Goal: Task Accomplishment & Management: Use online tool/utility

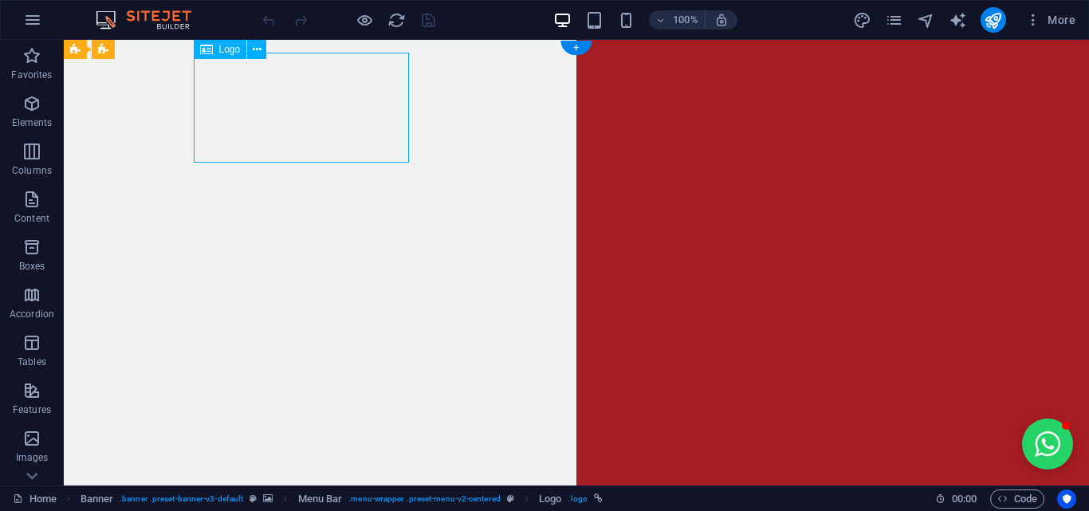
select select "px"
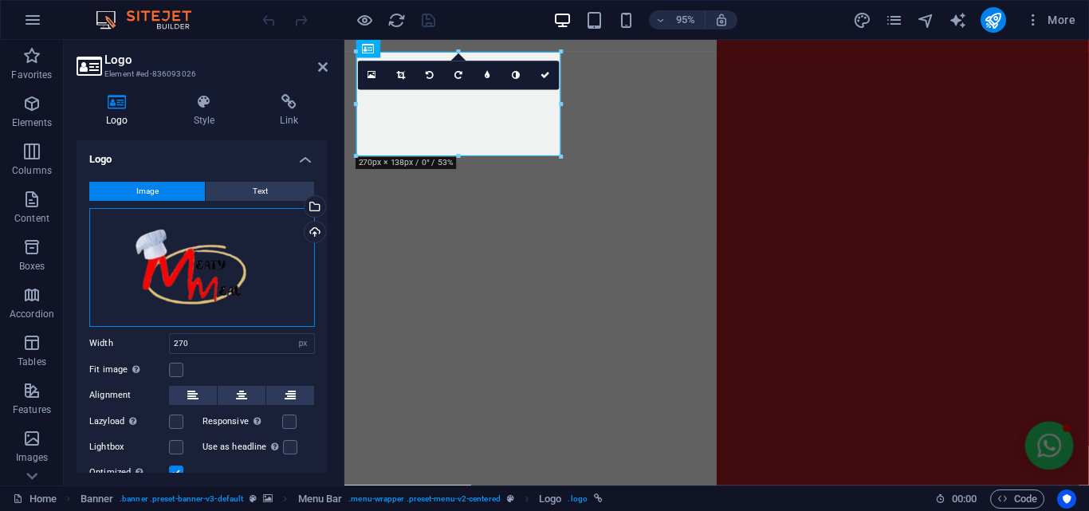
click at [201, 272] on div "Drag files here, click to choose files or select files from Files or our free s…" at bounding box center [202, 267] width 226 height 119
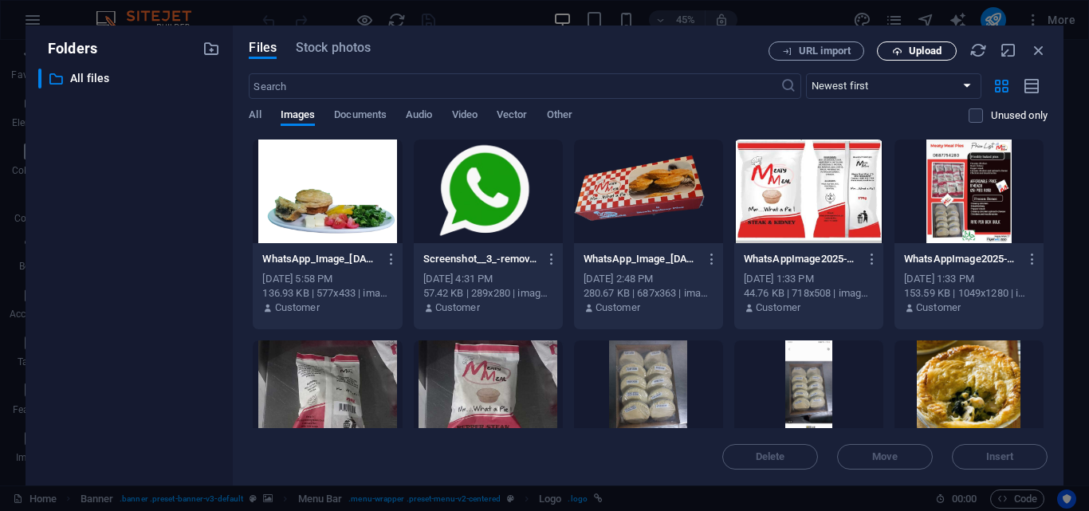
click at [935, 50] on span "Upload" at bounding box center [925, 51] width 33 height 10
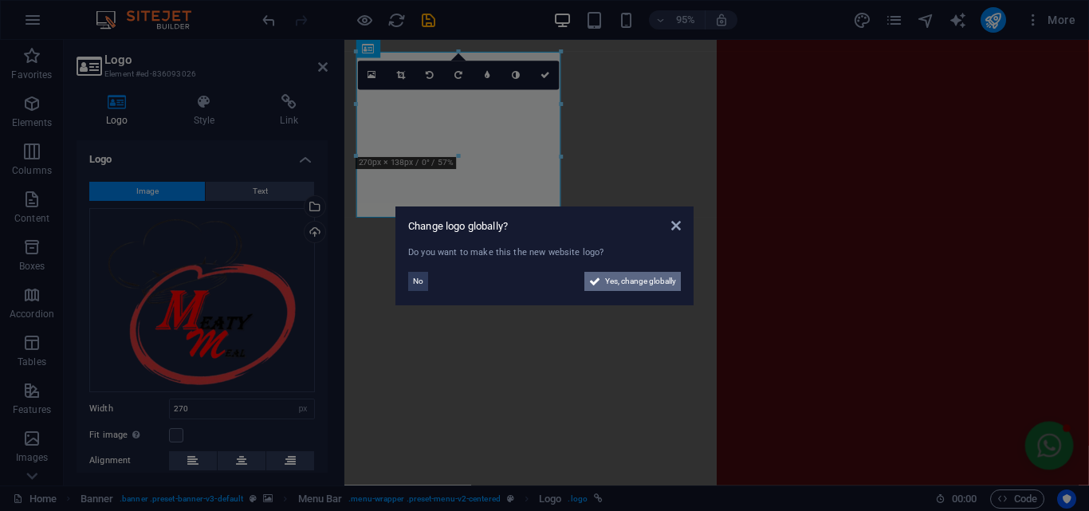
click at [628, 282] on span "Yes, change globally" at bounding box center [640, 281] width 71 height 19
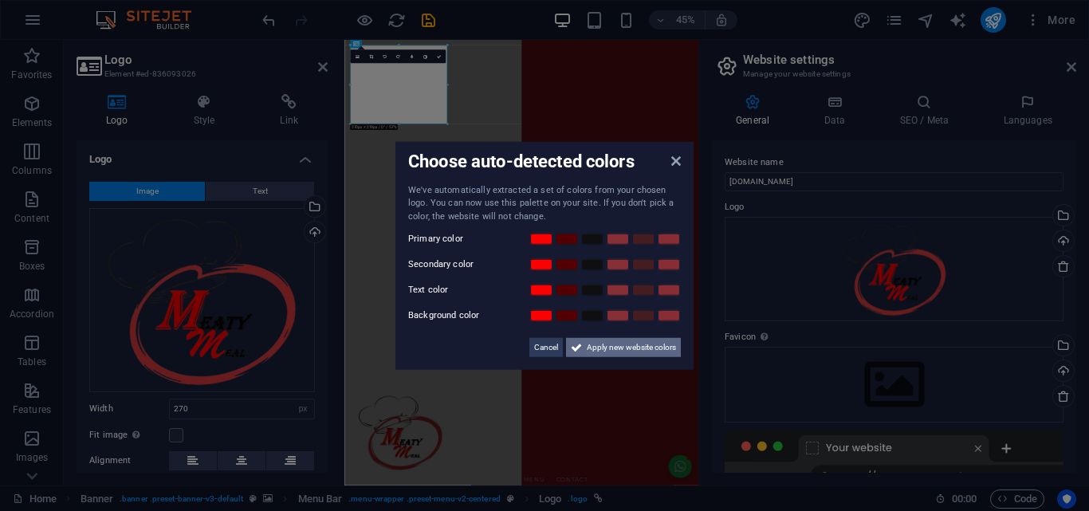
drag, startPoint x: 645, startPoint y: 352, endPoint x: 669, endPoint y: 694, distance: 342.9
click at [645, 352] on span "Apply new website colors" at bounding box center [631, 347] width 89 height 19
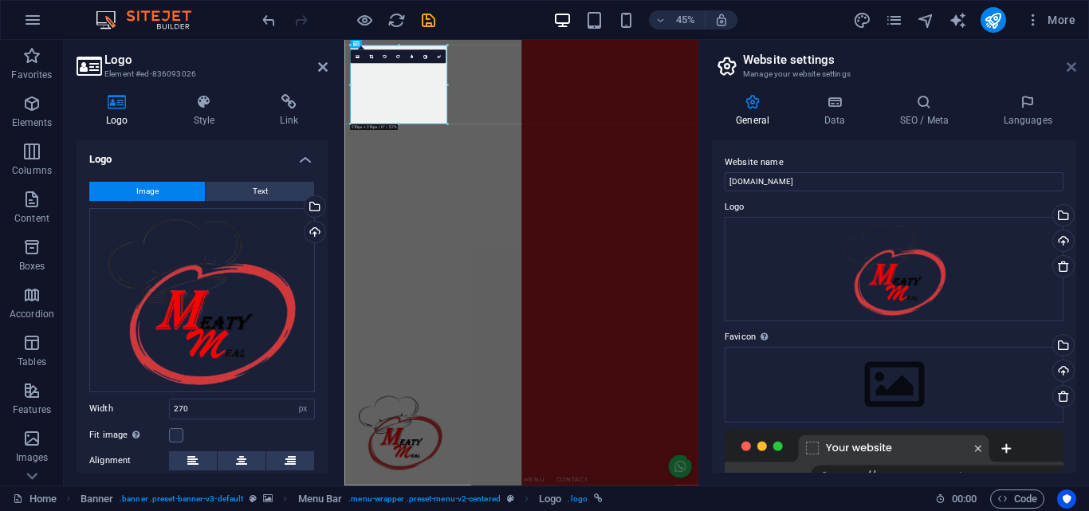
click at [1076, 67] on icon at bounding box center [1072, 67] width 10 height 13
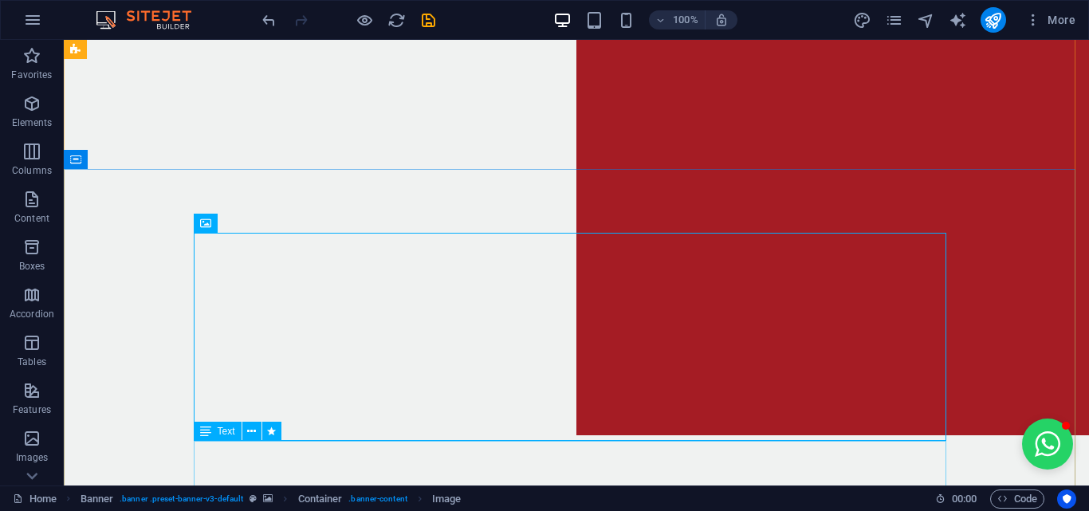
scroll to position [80, 0]
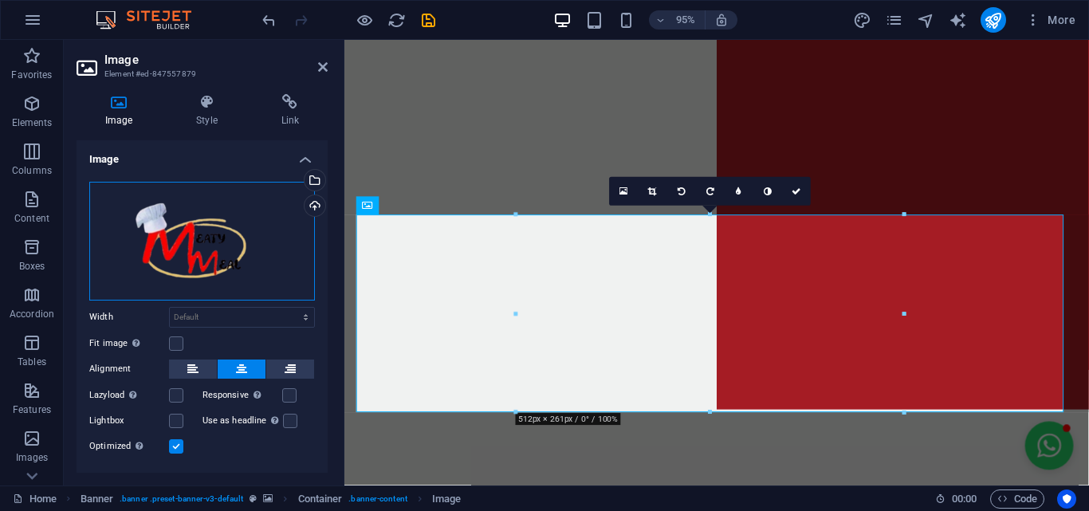
click at [186, 249] on div "Drag files here, click to choose files or select files from Files or our free s…" at bounding box center [202, 241] width 226 height 119
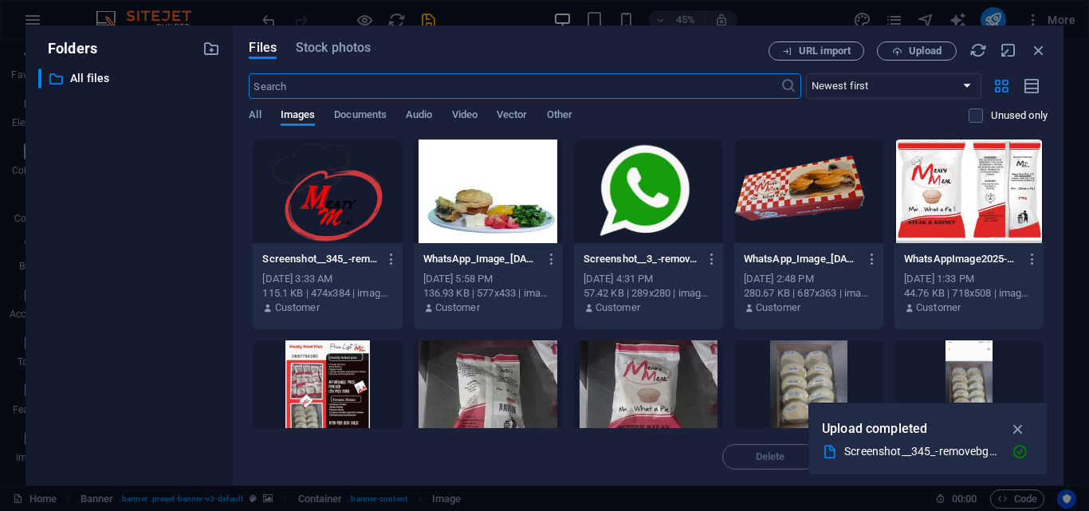
click at [310, 215] on div at bounding box center [327, 192] width 149 height 104
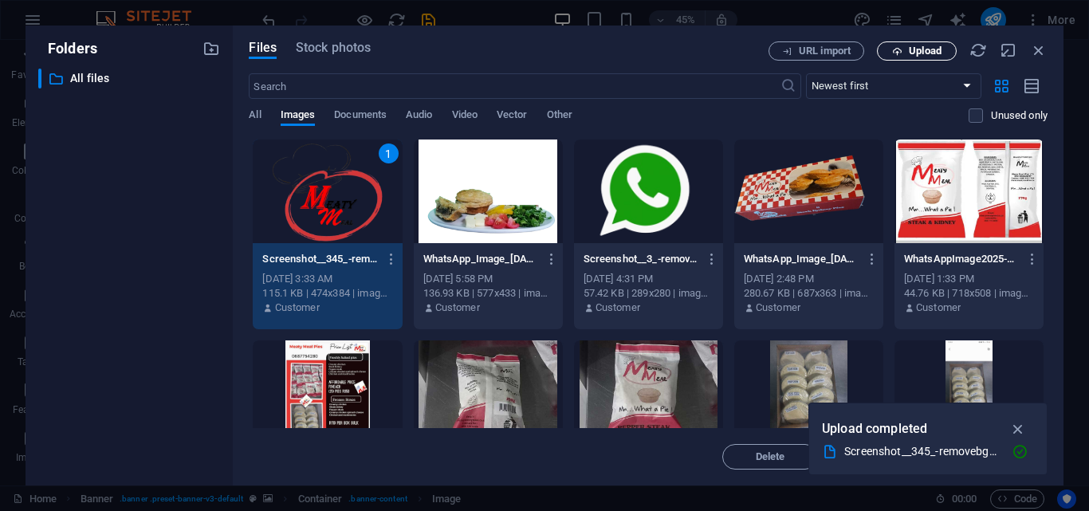
click at [922, 53] on span "Upload" at bounding box center [925, 51] width 33 height 10
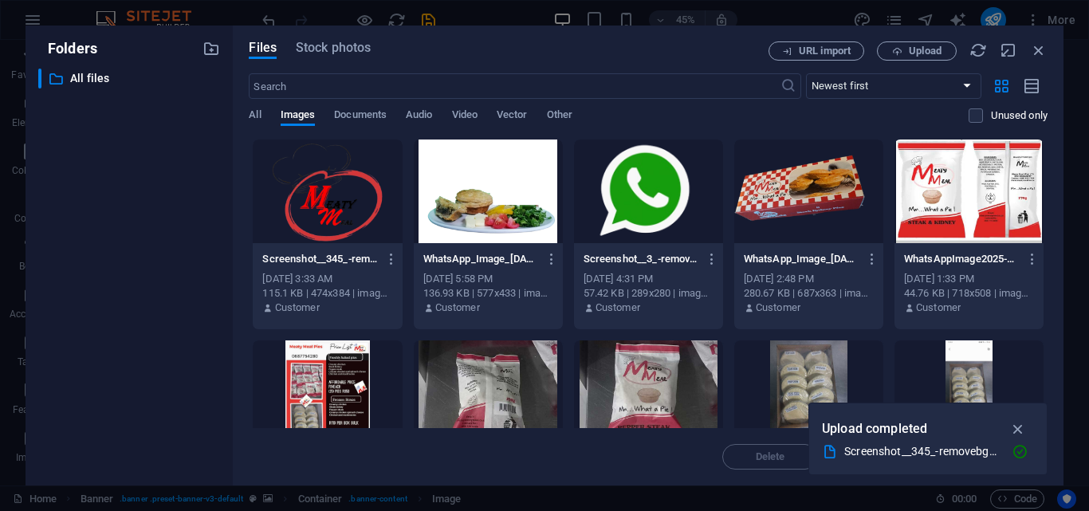
click at [334, 202] on div at bounding box center [327, 192] width 149 height 104
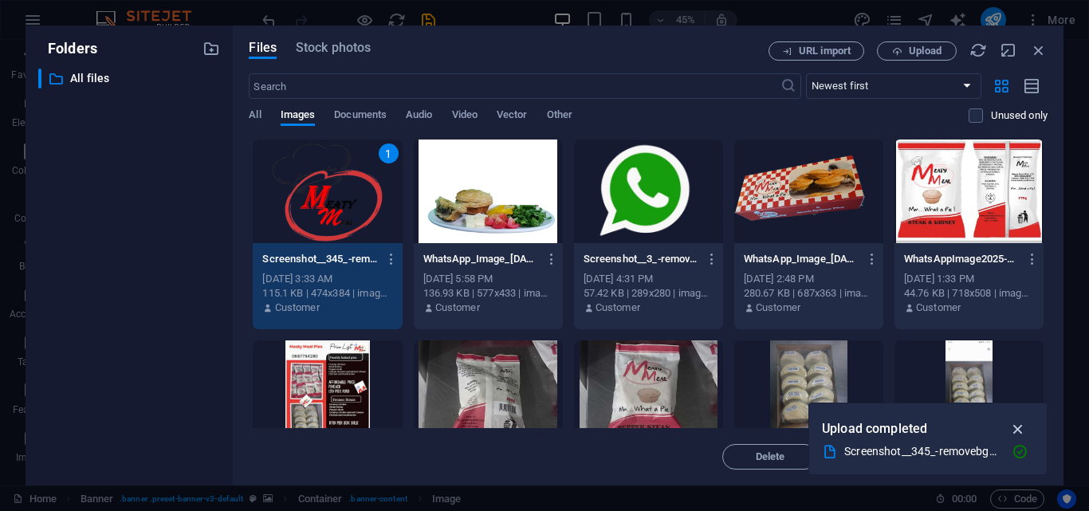
click at [1019, 430] on icon "button" at bounding box center [1018, 429] width 18 height 18
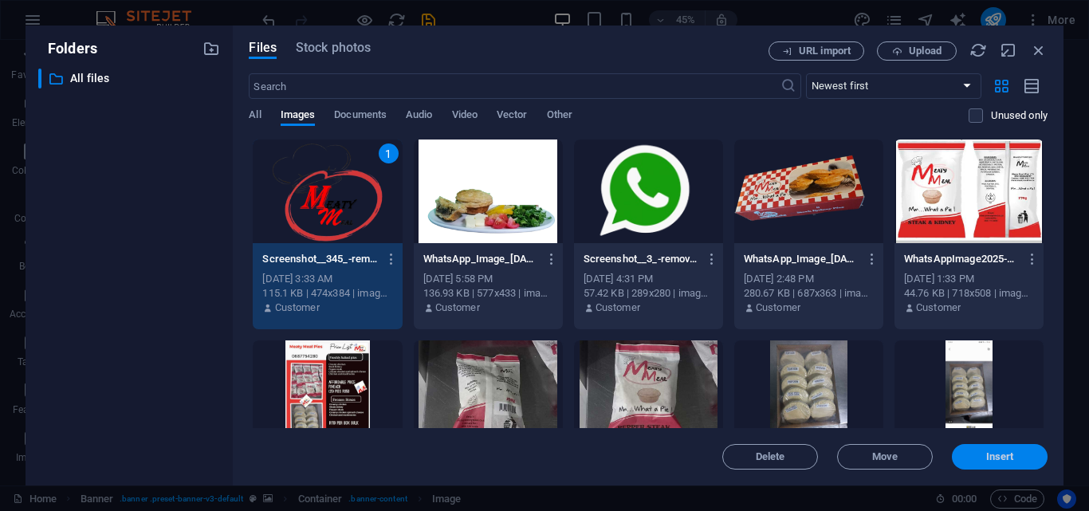
drag, startPoint x: 995, startPoint y: 455, endPoint x: 685, endPoint y: 436, distance: 310.7
click at [995, 455] on span "Insert" at bounding box center [1000, 457] width 28 height 10
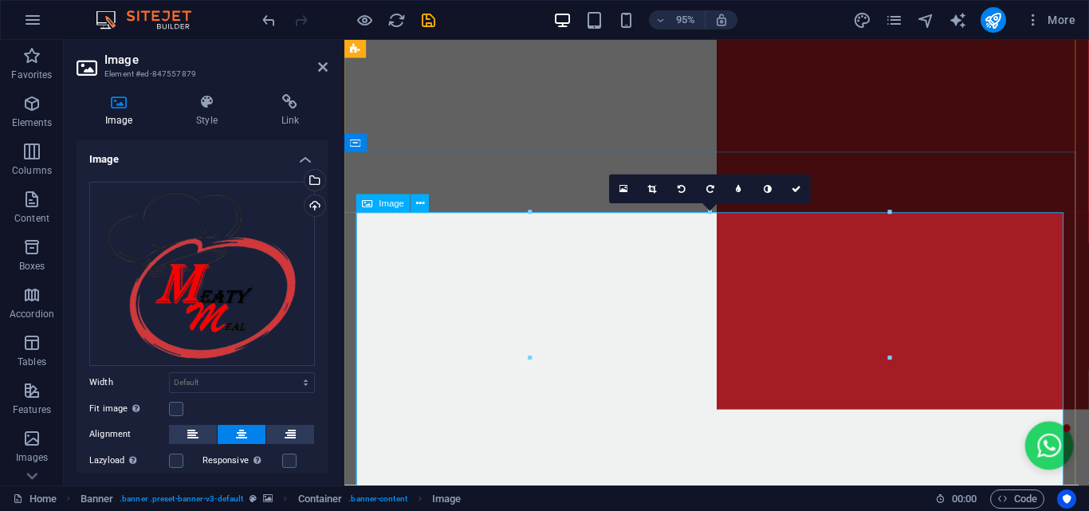
scroll to position [319, 0]
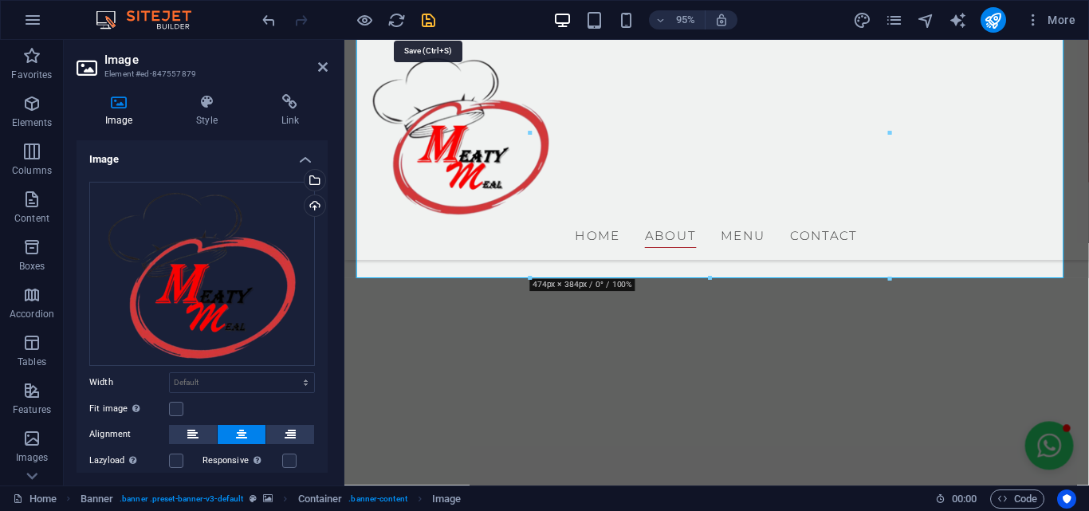
click at [431, 21] on icon "save" at bounding box center [428, 20] width 18 height 18
checkbox input "false"
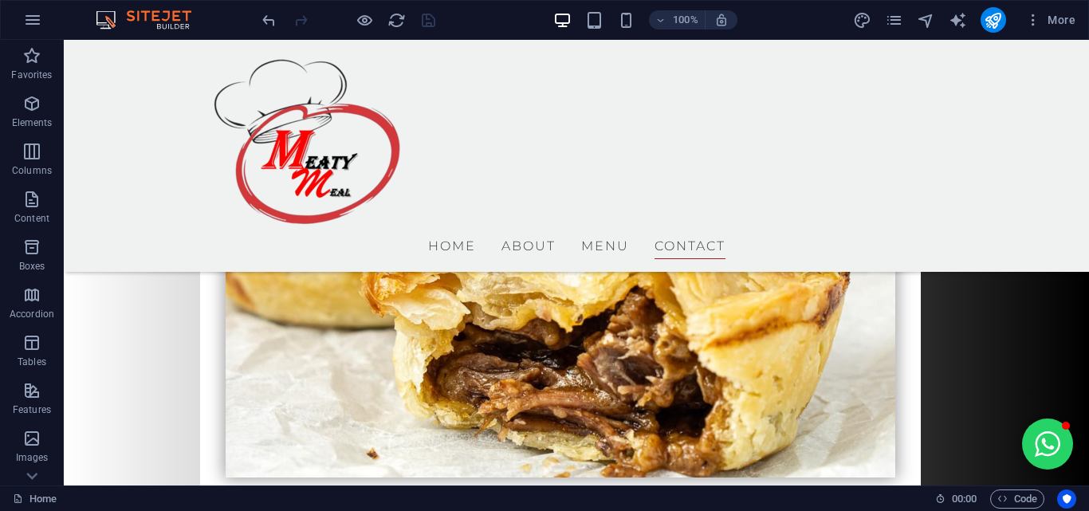
scroll to position [7020, 0]
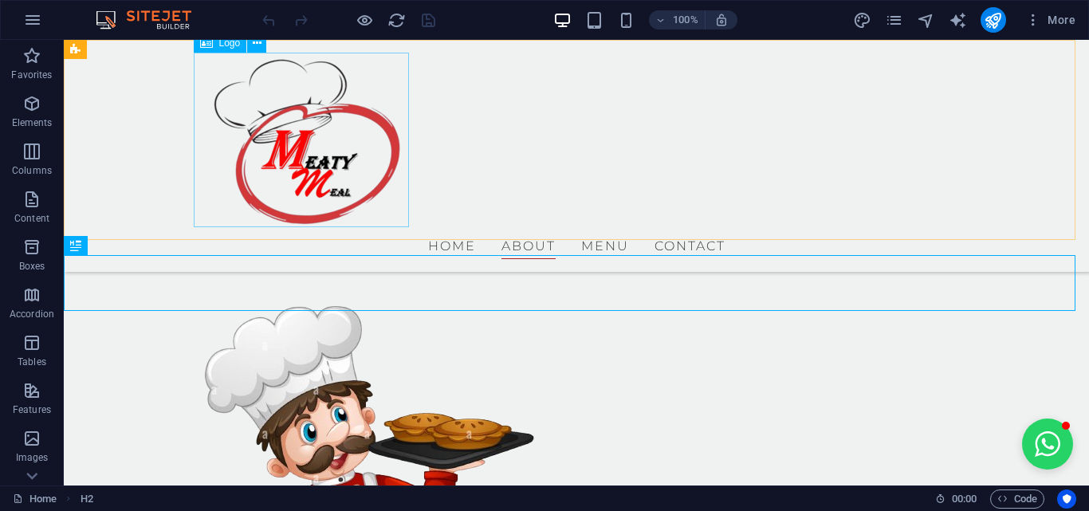
scroll to position [1781, 0]
click at [296, 171] on div at bounding box center [576, 140] width 753 height 175
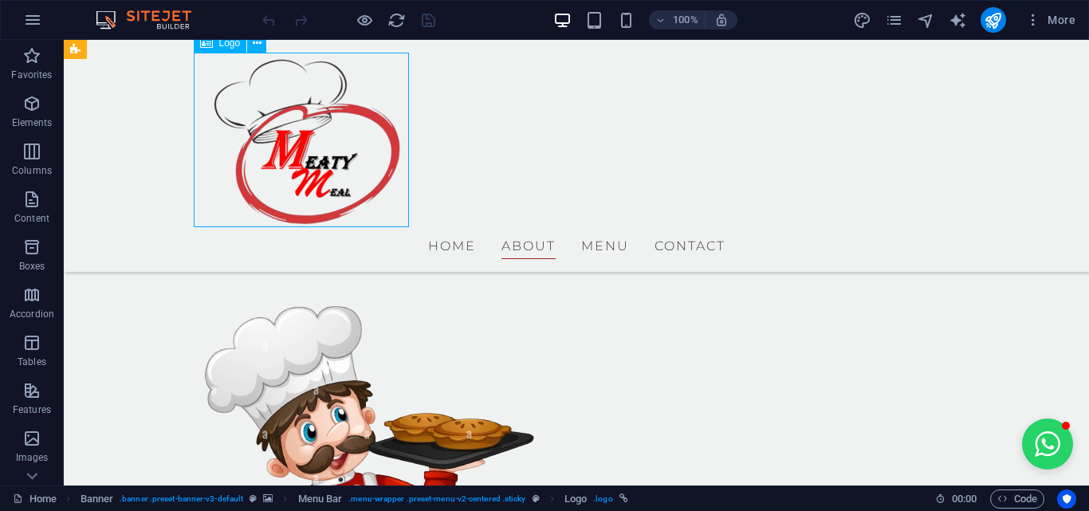
click at [301, 170] on div at bounding box center [576, 140] width 753 height 175
select select "px"
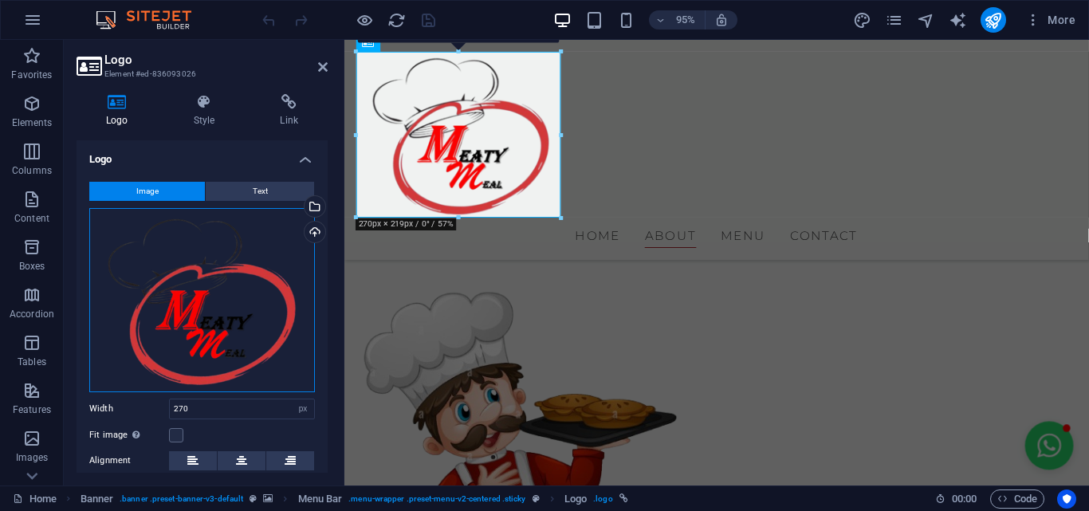
click at [219, 319] on div "Drag files here, click to choose files or select files from Files or our free s…" at bounding box center [202, 300] width 226 height 184
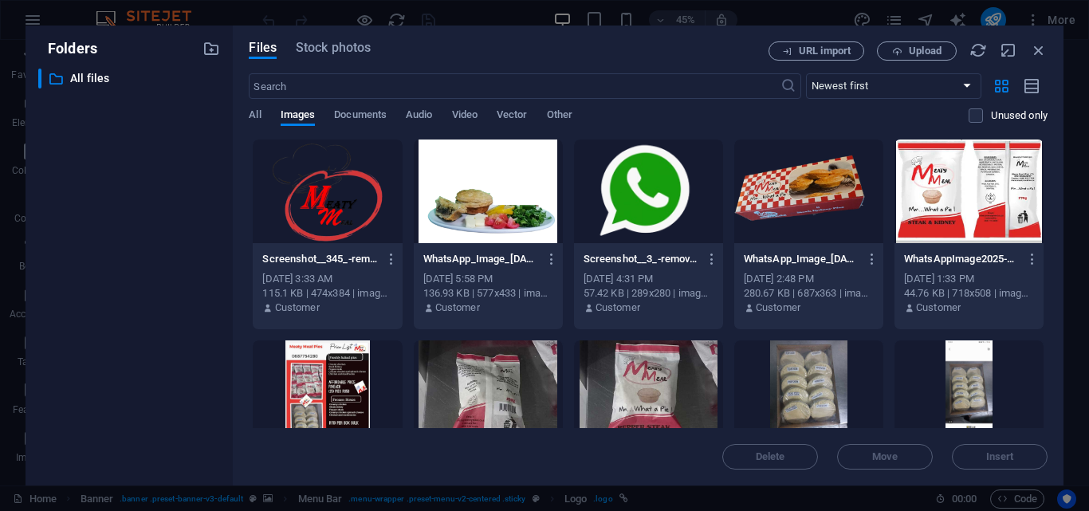
click at [344, 175] on div at bounding box center [327, 192] width 149 height 104
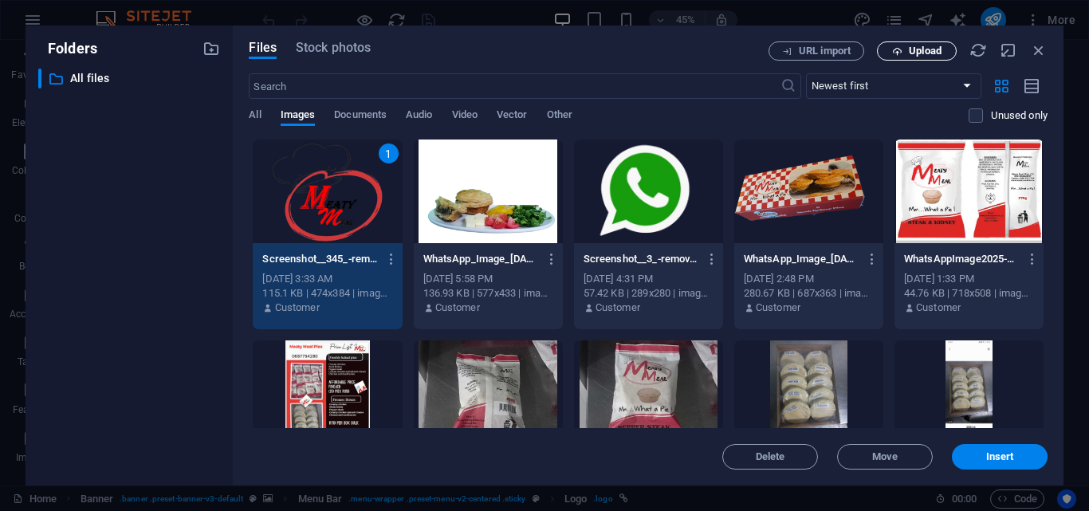
click at [926, 52] on span "Upload" at bounding box center [925, 51] width 33 height 10
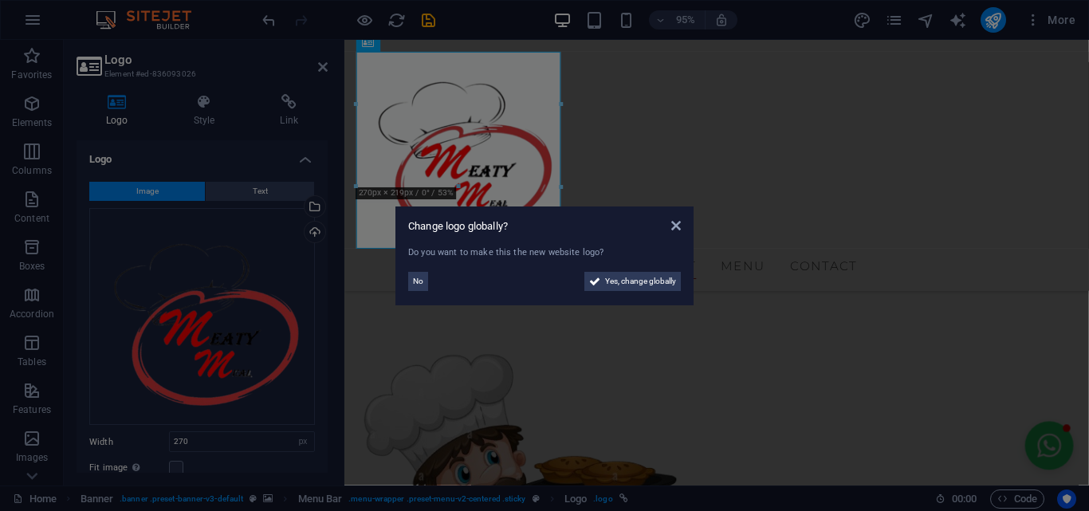
scroll to position [1814, 0]
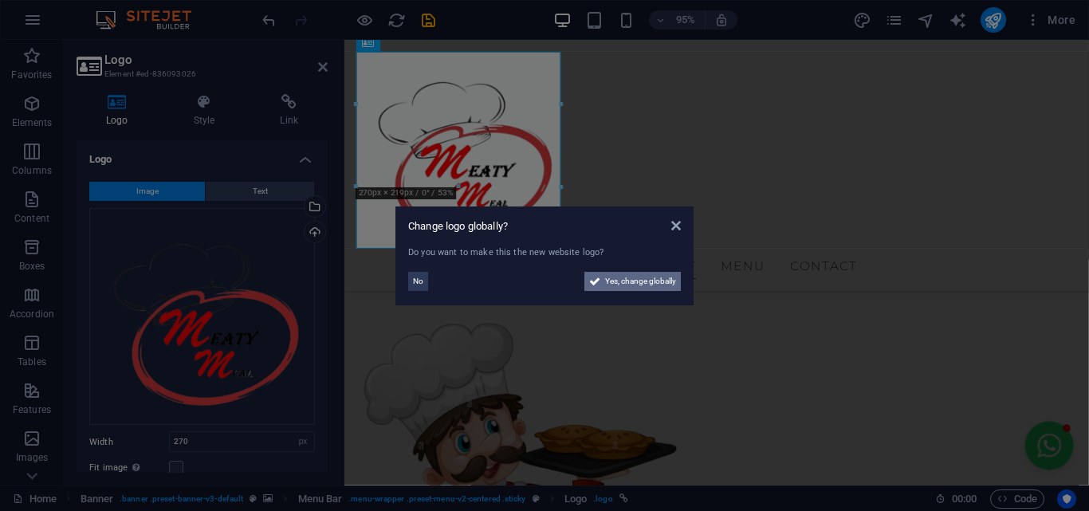
click at [624, 276] on span "Yes, change globally" at bounding box center [640, 281] width 71 height 19
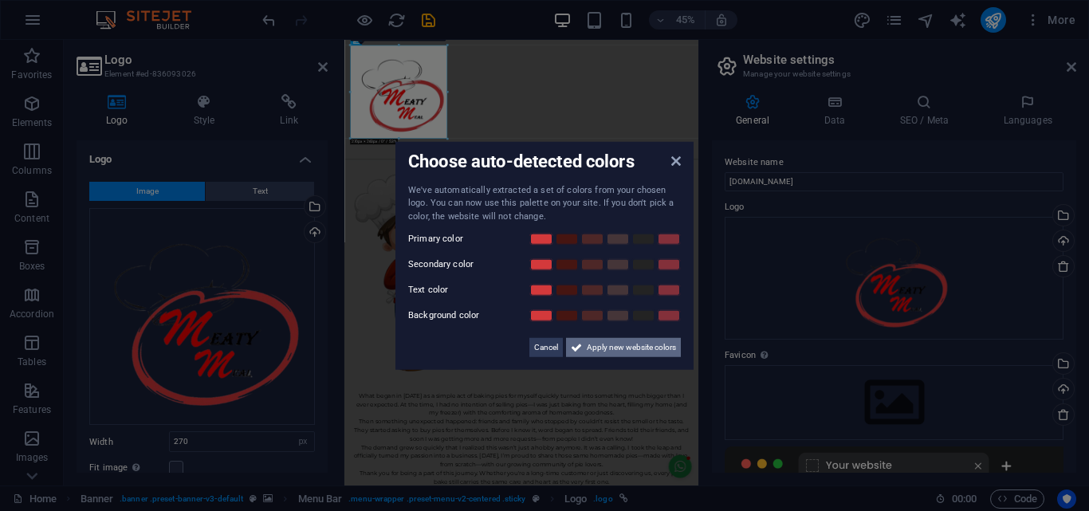
click at [620, 351] on span "Apply new website colors" at bounding box center [631, 347] width 89 height 19
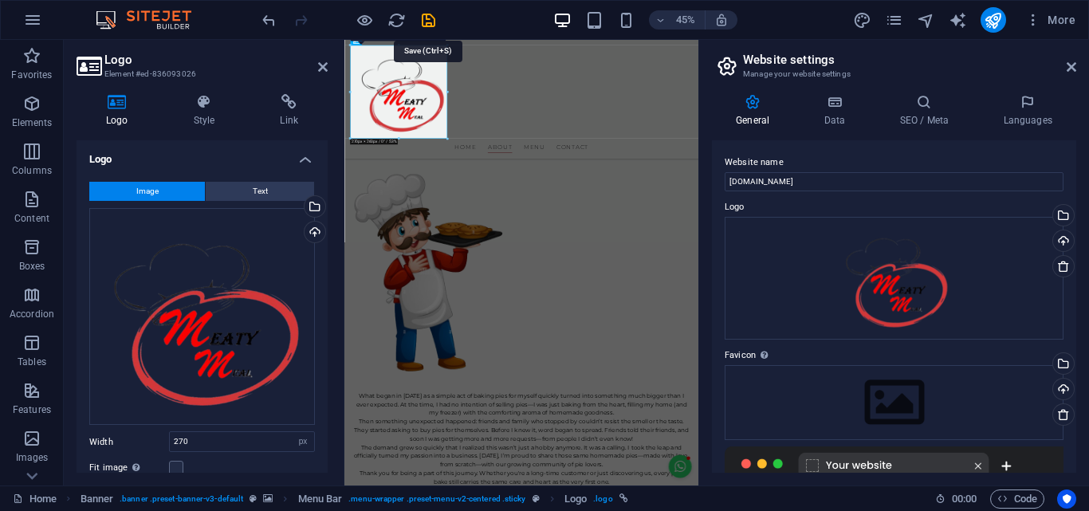
click at [425, 18] on icon "save" at bounding box center [428, 20] width 18 height 18
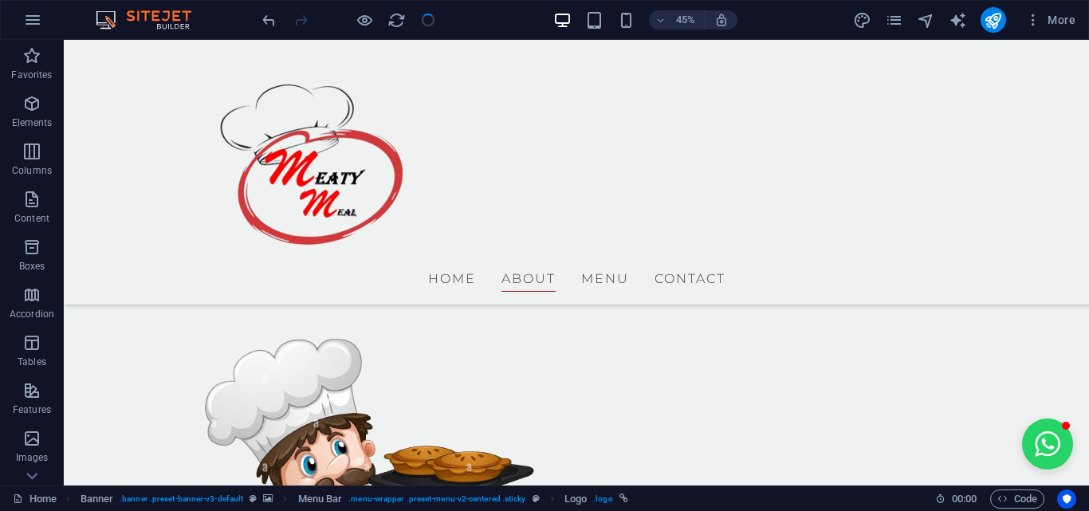
checkbox input "false"
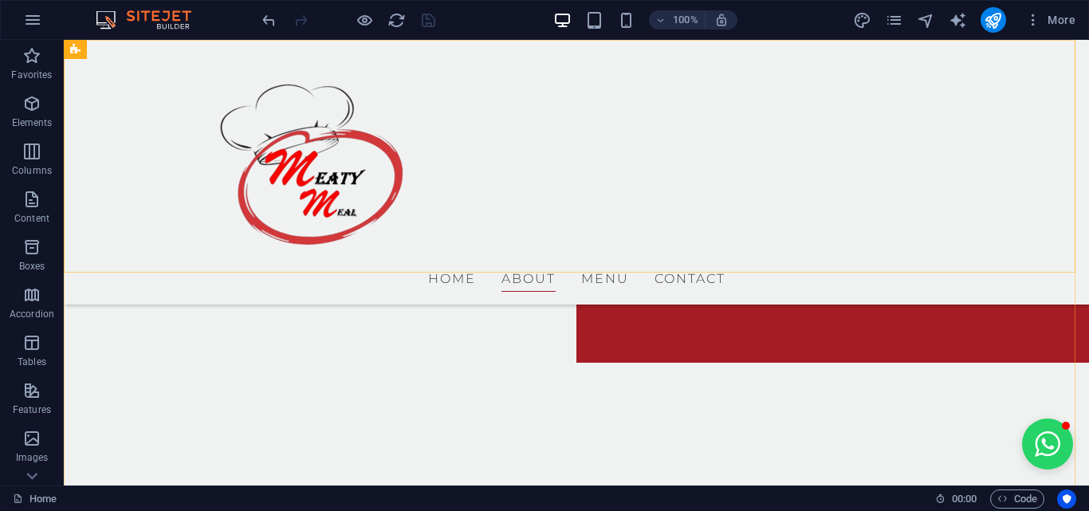
scroll to position [239, 0]
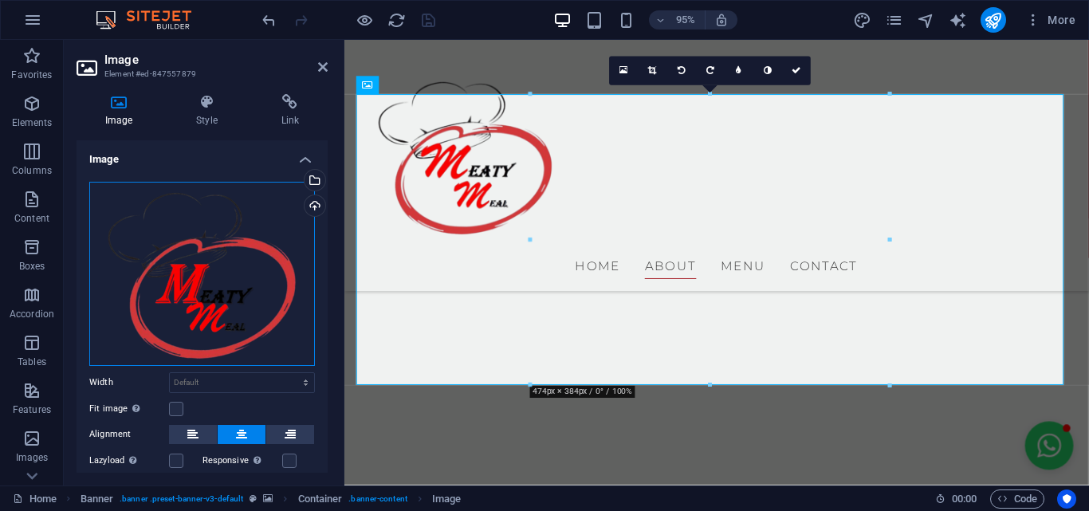
click at [254, 277] on div "Drag files here, click to choose files or select files from Files or our free s…" at bounding box center [202, 274] width 226 height 184
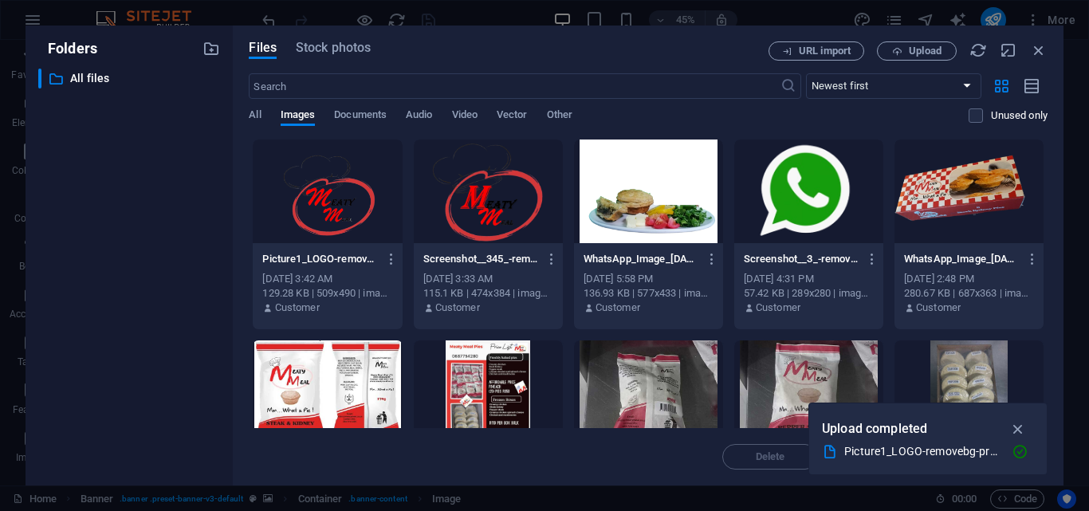
click at [329, 212] on div at bounding box center [327, 192] width 149 height 104
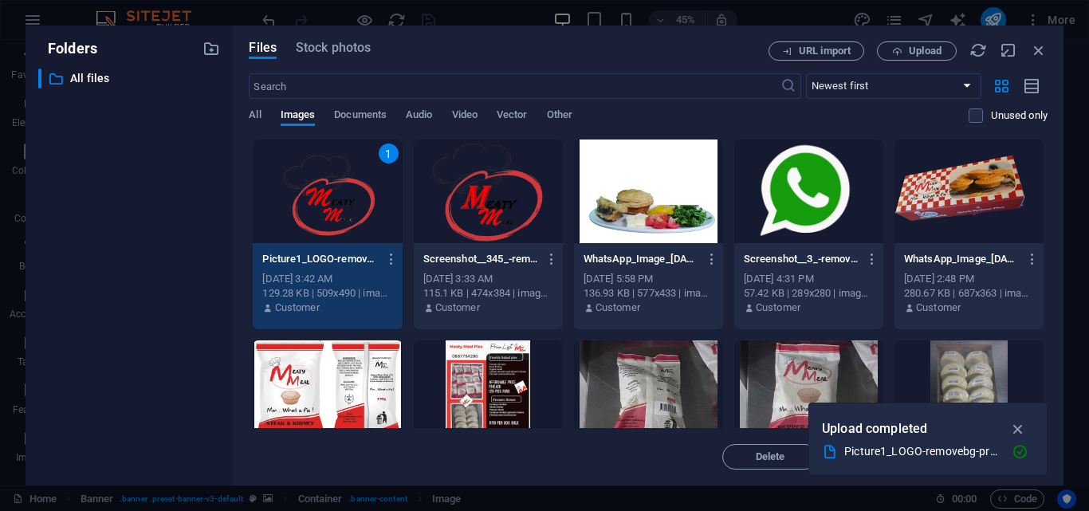
drag, startPoint x: 966, startPoint y: 456, endPoint x: 672, endPoint y: 429, distance: 295.5
click at [966, 456] on div "Picture1_LOGO-removebg-preview.png" at bounding box center [921, 452] width 155 height 18
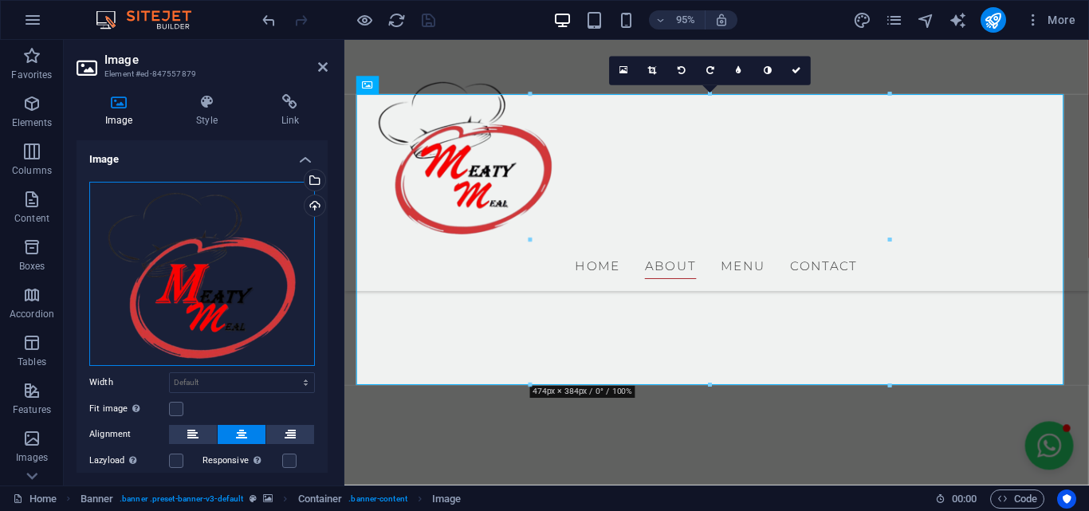
click at [245, 307] on div "Drag files here, click to choose files or select files from Files or our free s…" at bounding box center [202, 274] width 226 height 184
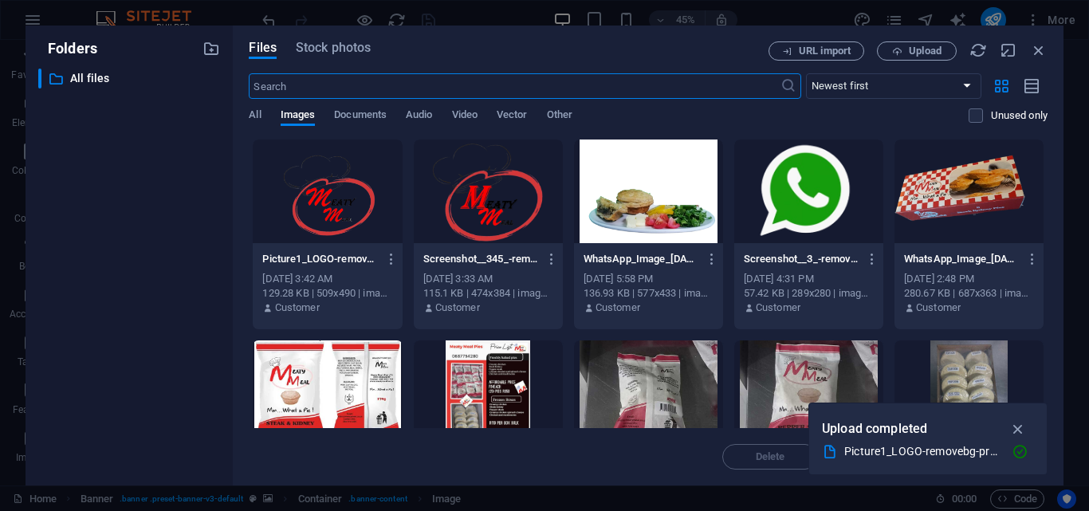
click at [337, 203] on div at bounding box center [327, 192] width 149 height 104
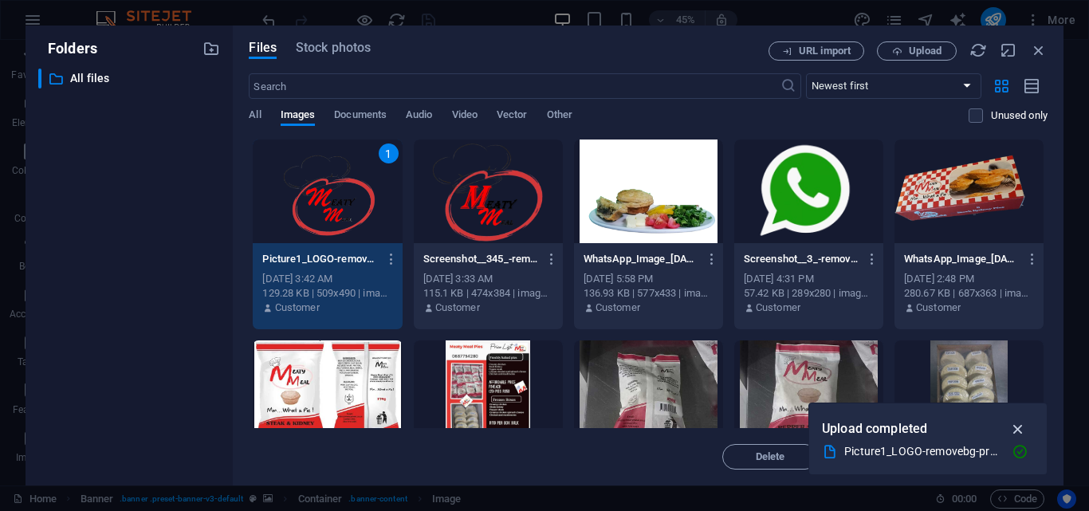
click at [1021, 431] on icon "button" at bounding box center [1018, 429] width 18 height 18
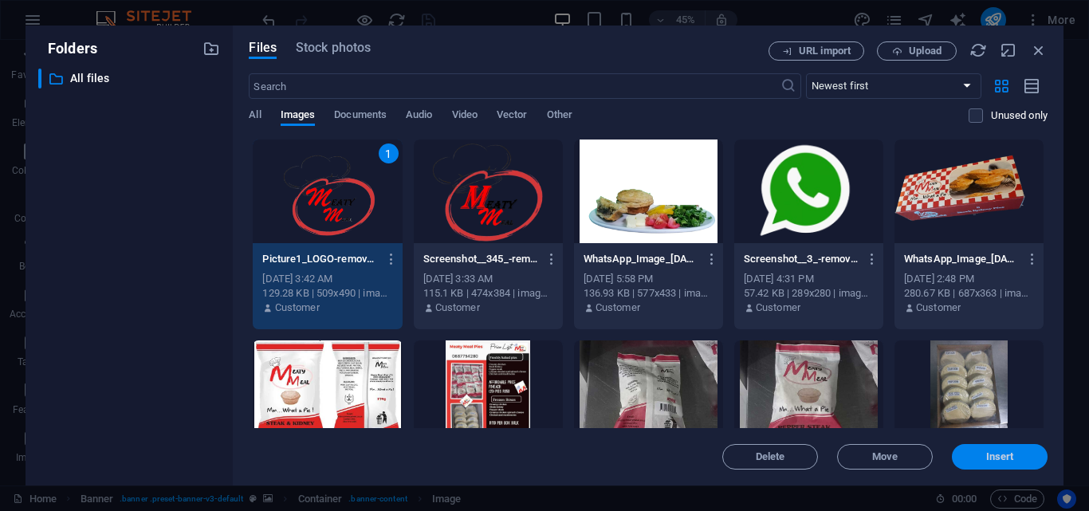
click at [976, 462] on button "Insert" at bounding box center [1000, 457] width 96 height 26
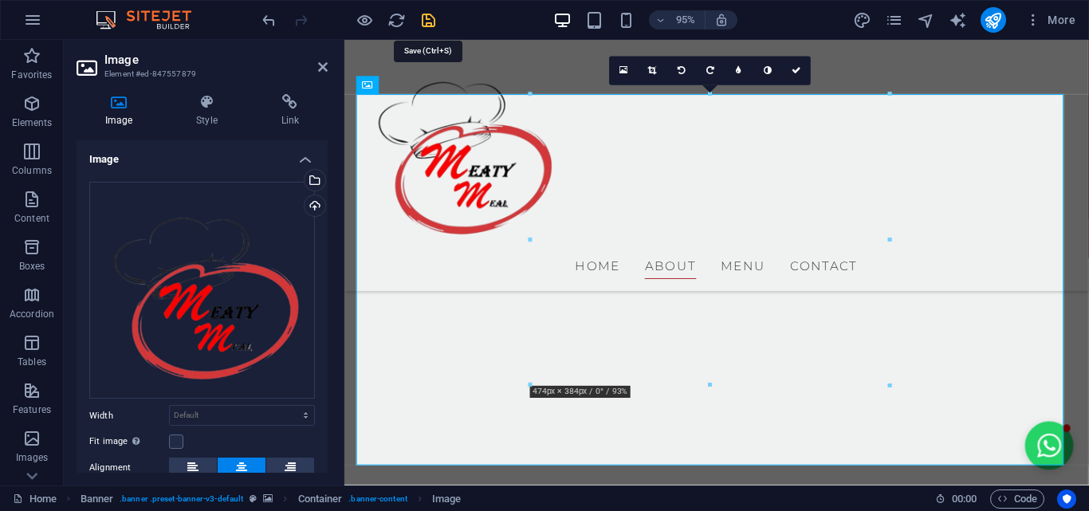
click at [428, 22] on icon "save" at bounding box center [428, 20] width 18 height 18
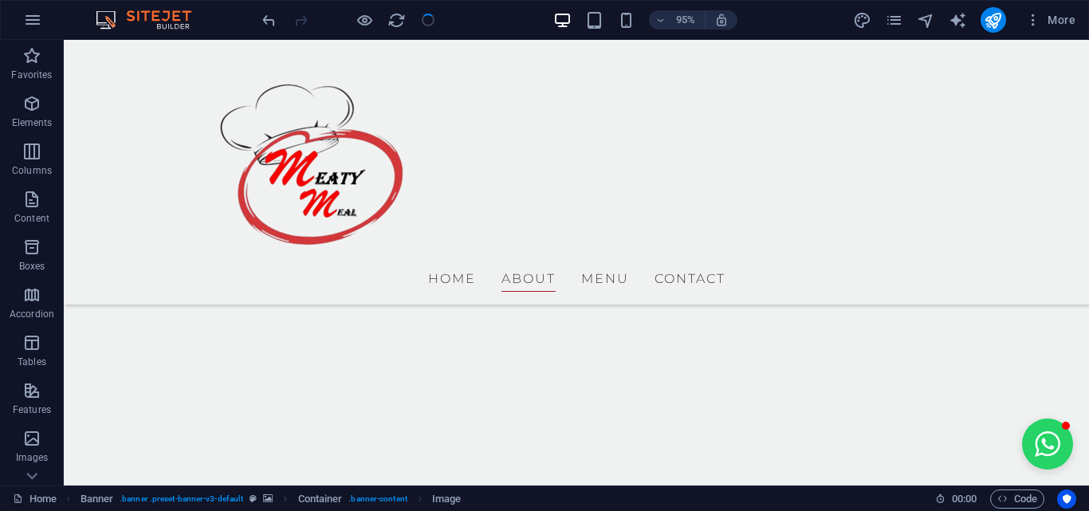
checkbox input "false"
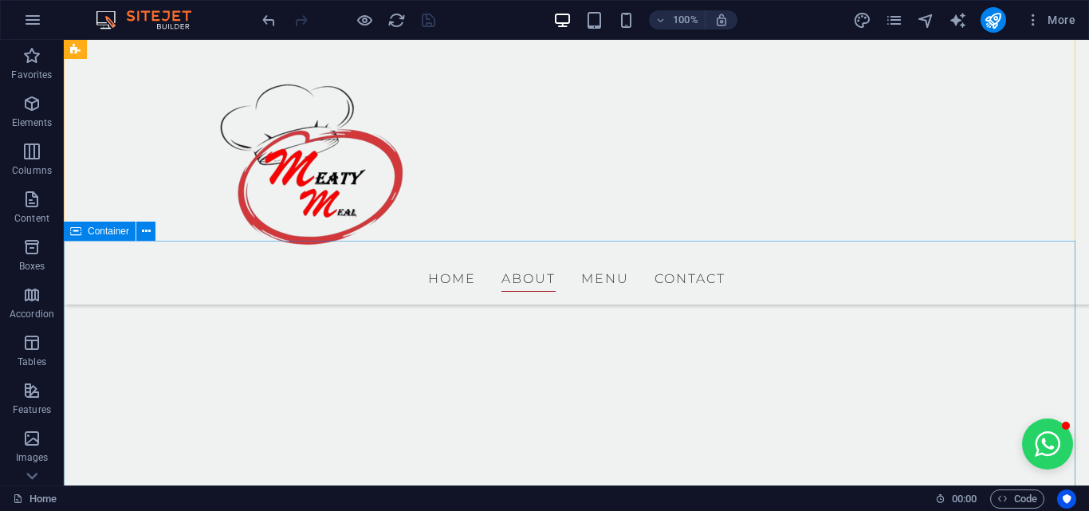
scroll to position [32, 0]
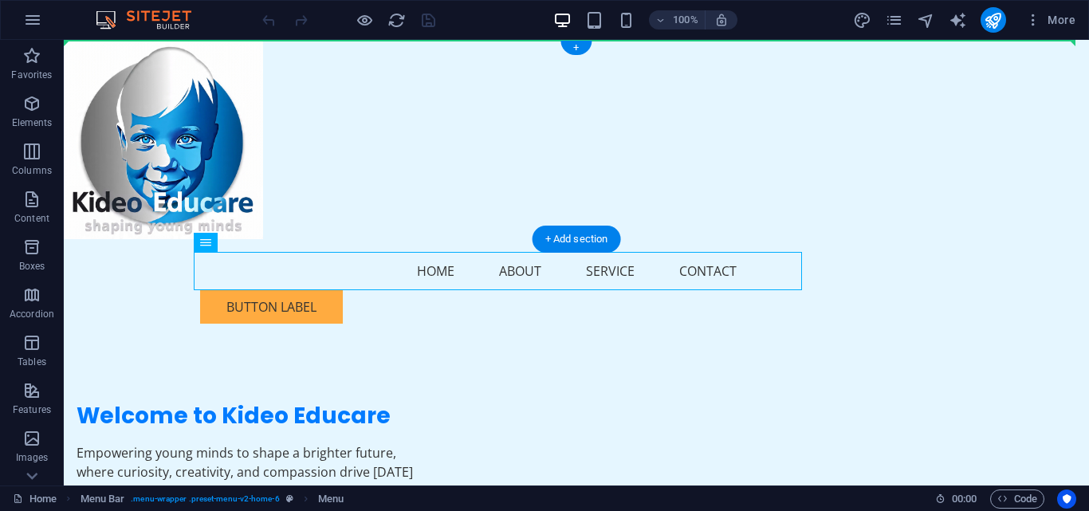
drag, startPoint x: 533, startPoint y: 274, endPoint x: 579, endPoint y: 54, distance: 224.7
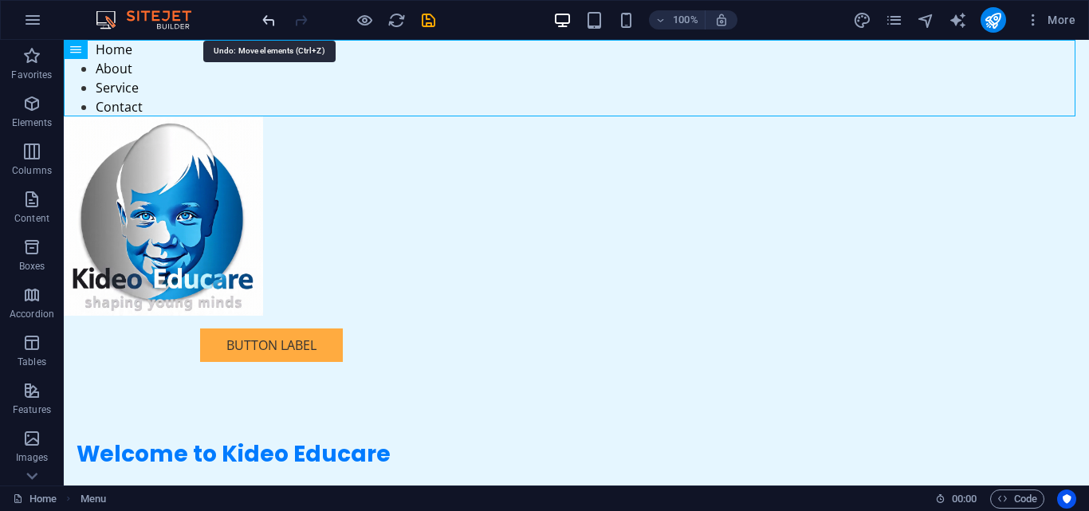
click at [269, 15] on icon "undo" at bounding box center [269, 20] width 18 height 18
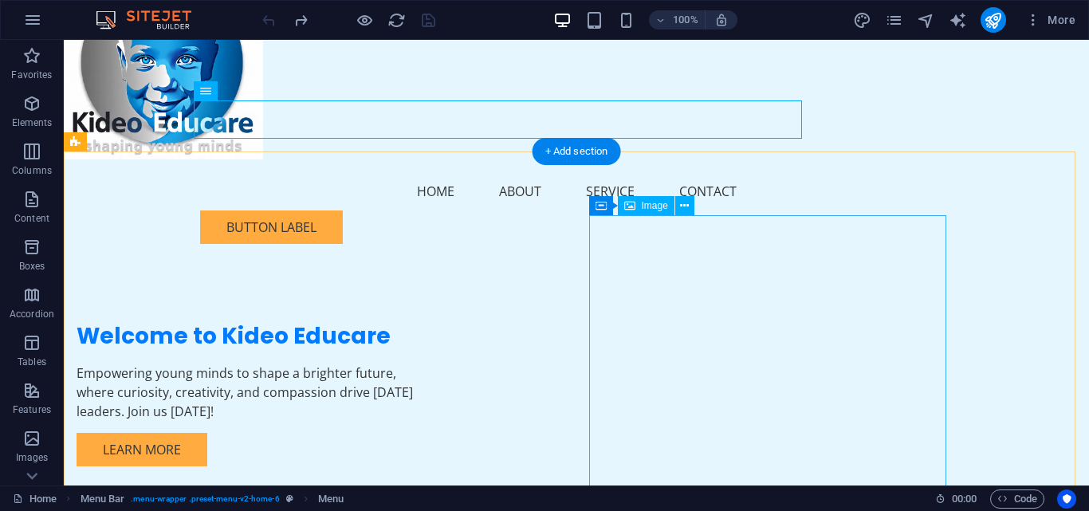
scroll to position [239, 0]
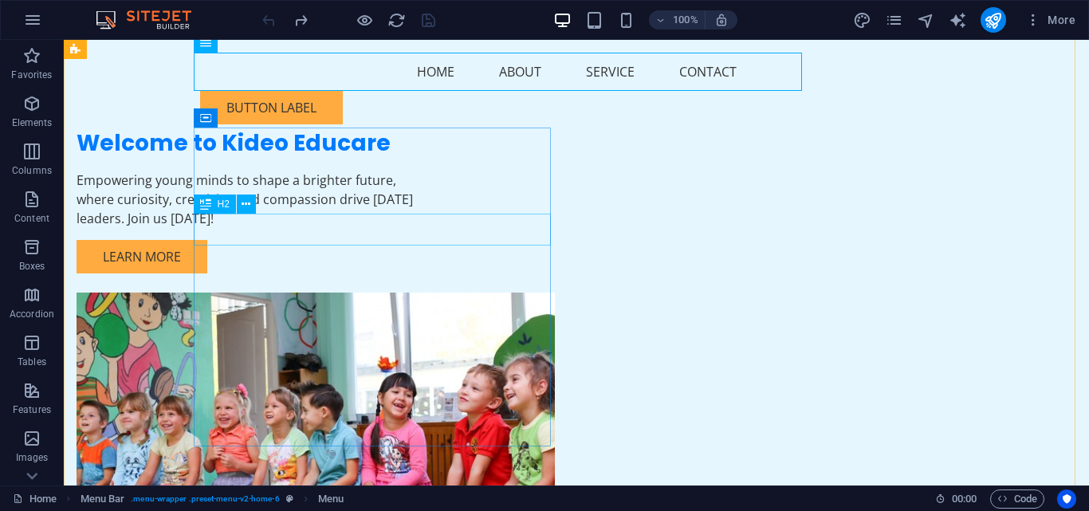
click at [416, 159] on div "Welcome to Kideo Educare" at bounding box center [255, 143] width 357 height 31
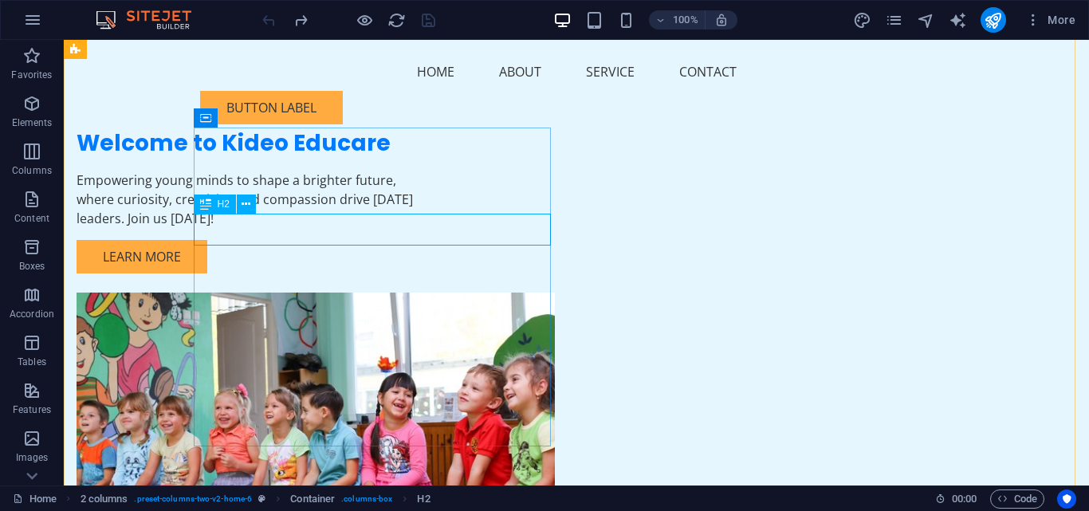
click at [253, 159] on div "Welcome to Kideo Educare" at bounding box center [255, 143] width 357 height 31
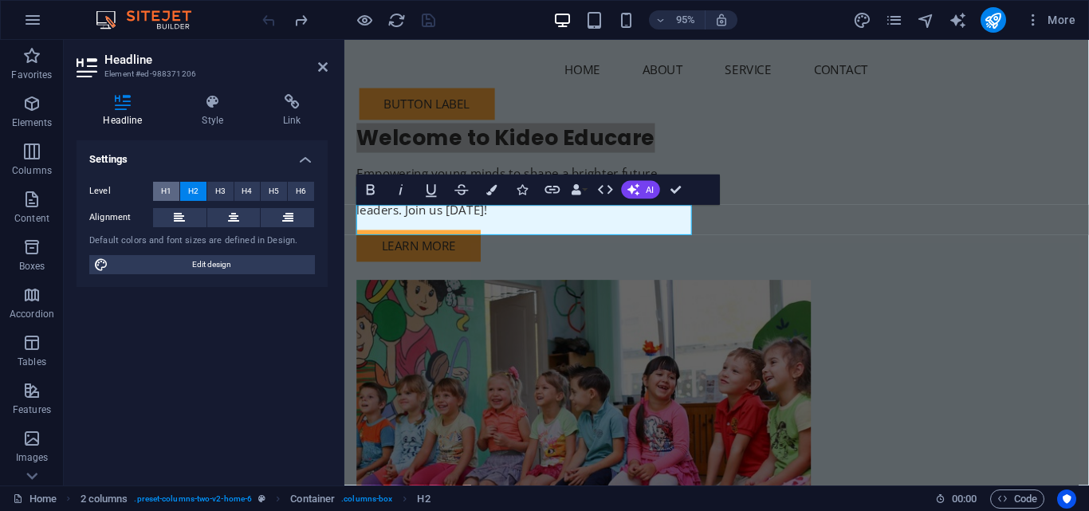
click at [159, 190] on button "H1" at bounding box center [166, 191] width 26 height 19
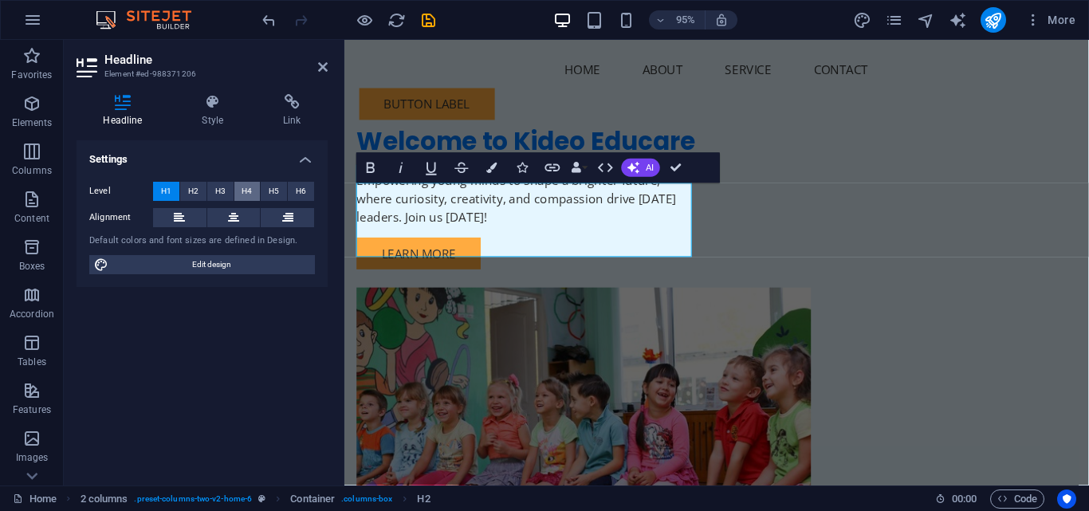
click at [240, 195] on button "H4" at bounding box center [247, 191] width 26 height 19
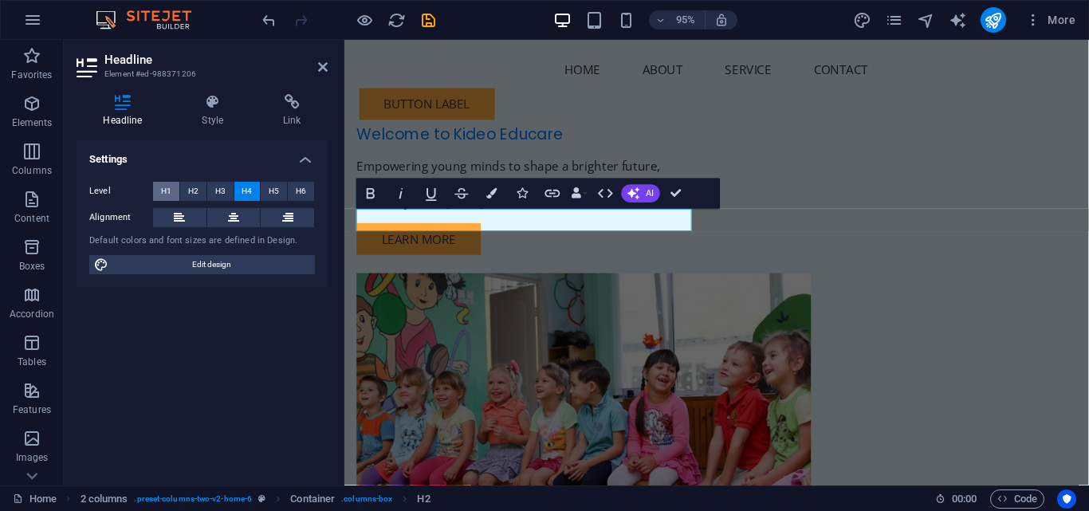
click at [161, 195] on span "H1" at bounding box center [166, 191] width 10 height 19
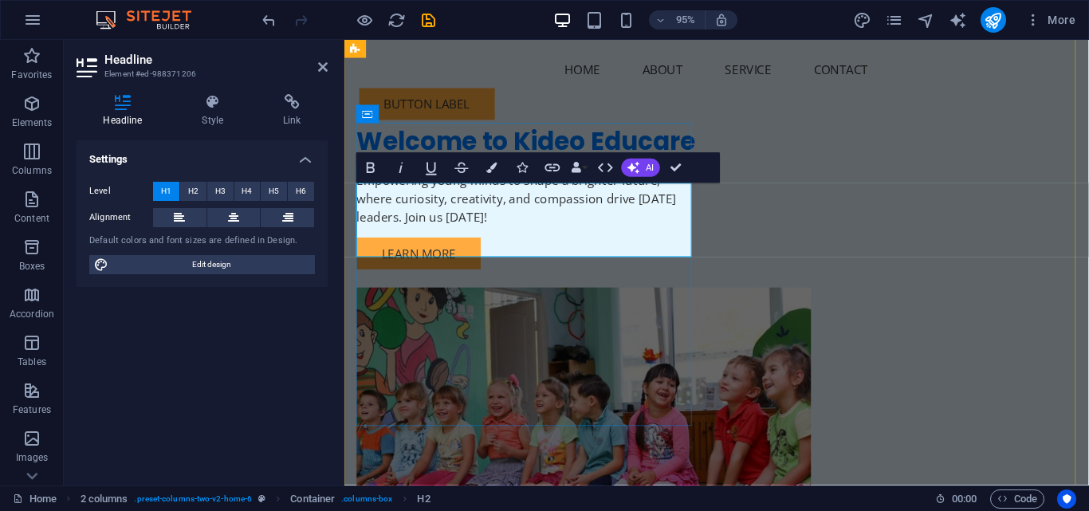
click at [610, 167] on h1 "Welcome to Kideo Educare" at bounding box center [535, 147] width 357 height 39
click at [706, 167] on h1 "Welcome to Kideo Educare" at bounding box center [535, 147] width 357 height 39
click at [707, 167] on h1 "Welcome to Kideo Educare" at bounding box center [535, 147] width 357 height 39
click at [190, 187] on span "H2" at bounding box center [193, 191] width 10 height 19
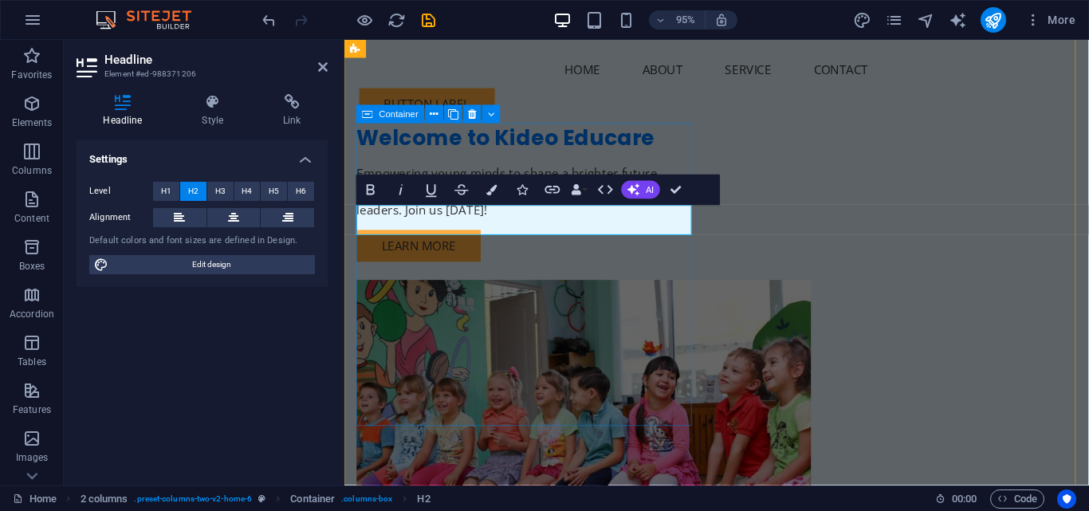
click at [565, 273] on div "Welcome to Kideo Educare Empowering young minds to shape a brighter future, whe…" at bounding box center [535, 201] width 357 height 146
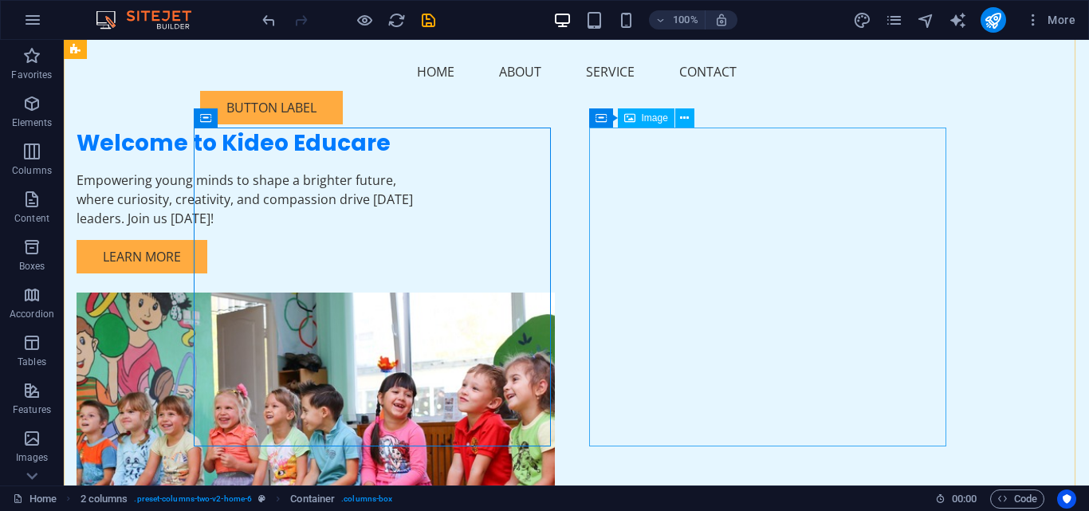
click at [434, 293] on figure at bounding box center [255, 452] width 357 height 319
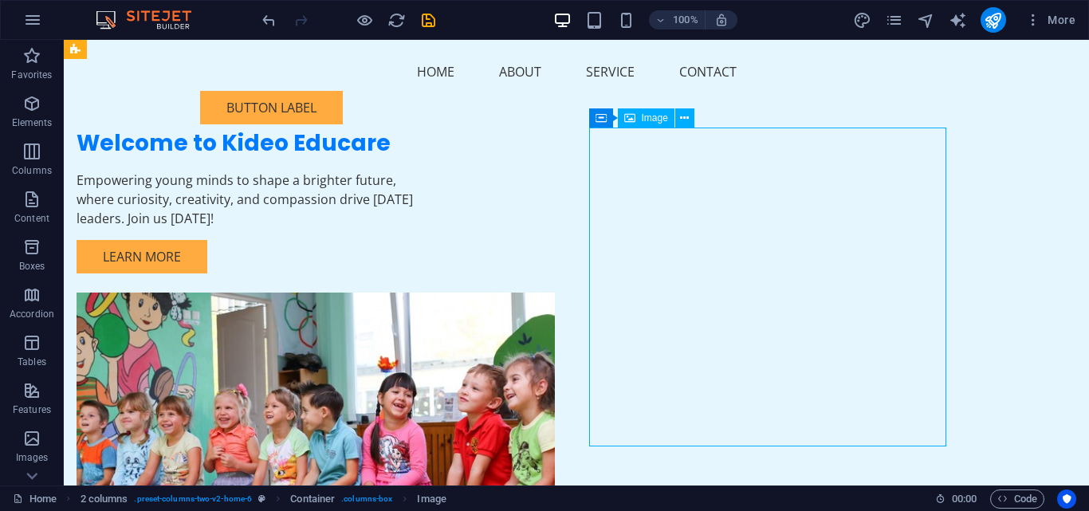
click at [434, 293] on figure at bounding box center [255, 452] width 357 height 319
select select "px"
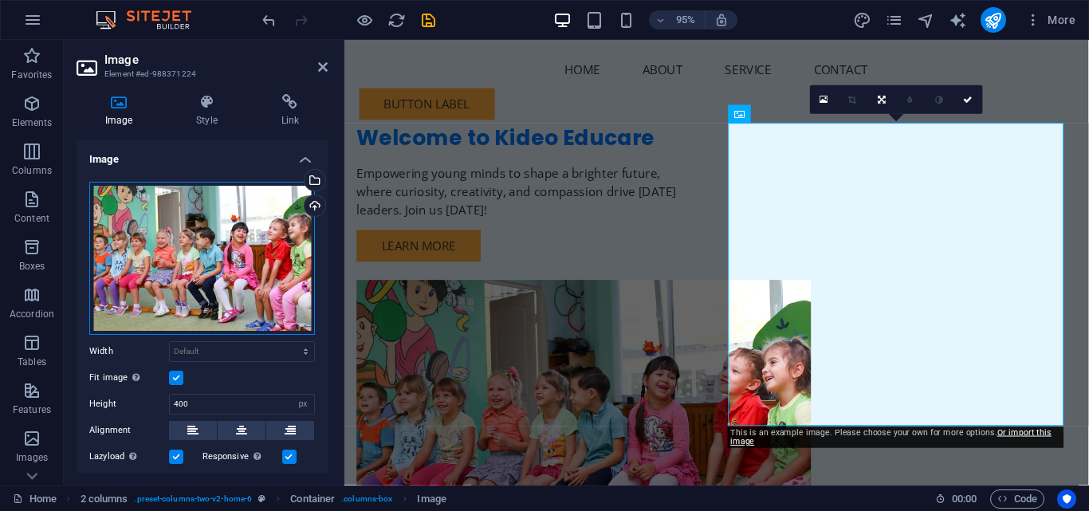
click at [182, 260] on div "Drag files here, click to choose files or select files from Files or our free s…" at bounding box center [202, 258] width 226 height 153
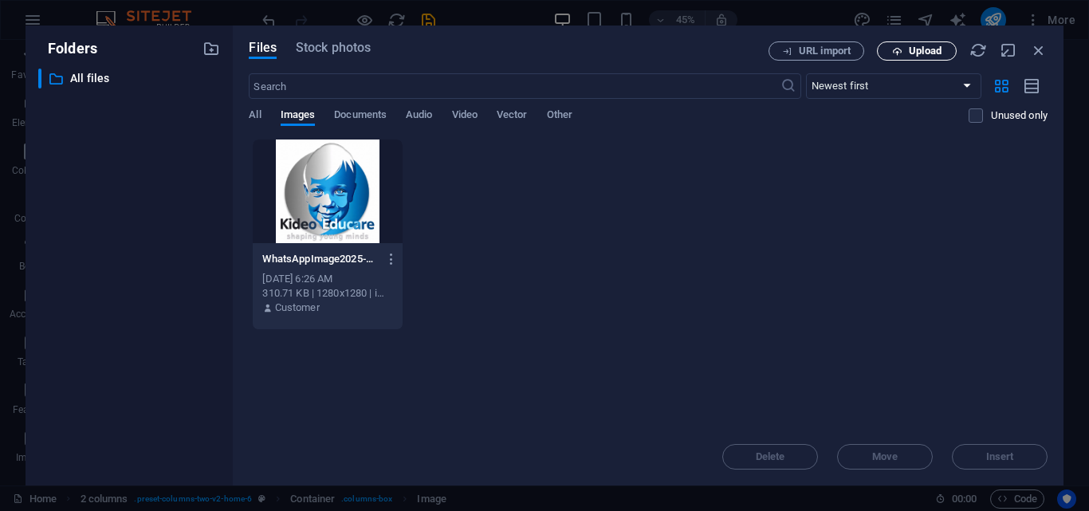
click at [909, 53] on span "Upload" at bounding box center [925, 51] width 33 height 10
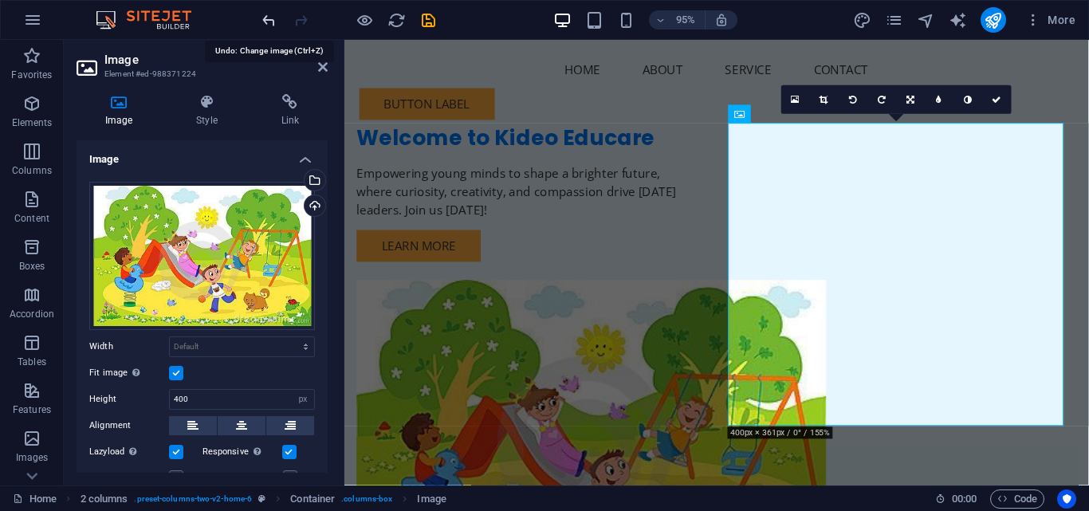
click at [269, 19] on icon "undo" at bounding box center [269, 20] width 18 height 18
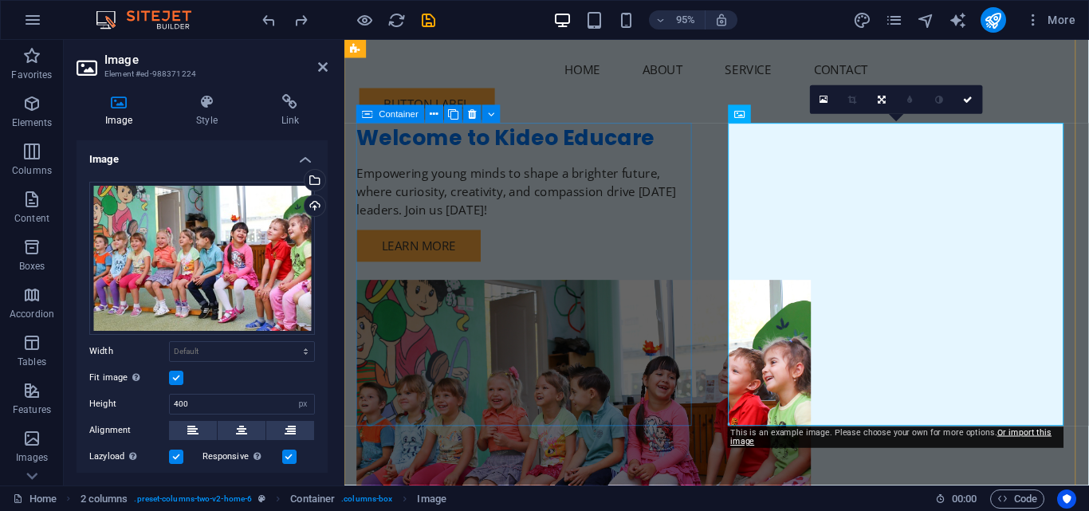
click at [611, 273] on div "Welcome to Kideo Educare Empowering young minds to shape a brighter future, whe…" at bounding box center [535, 201] width 357 height 146
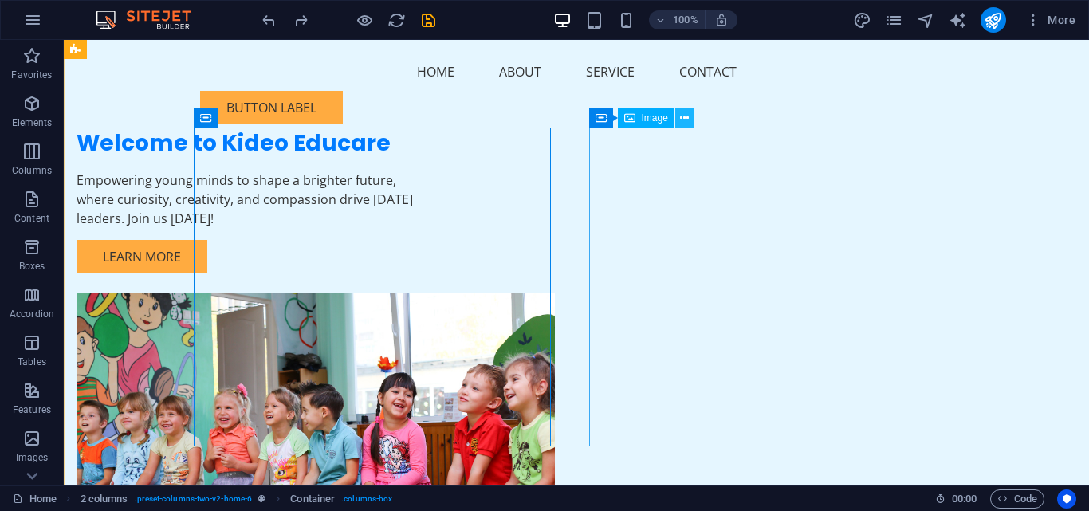
click at [680, 119] on icon at bounding box center [684, 118] width 9 height 17
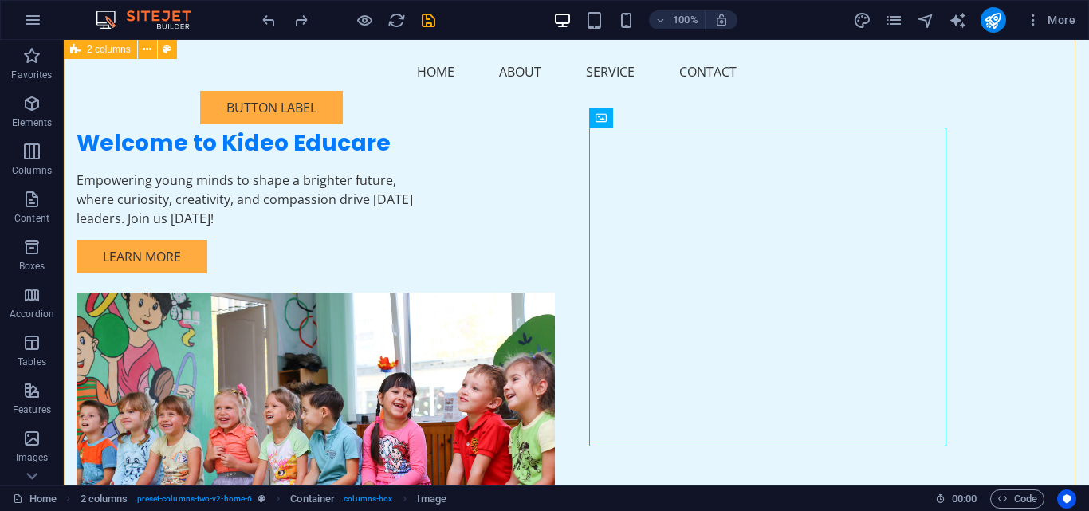
click at [1021, 154] on div "Welcome to Kideo Educare Empowering young minds to shape a brighter future, whe…" at bounding box center [576, 337] width 1025 height 675
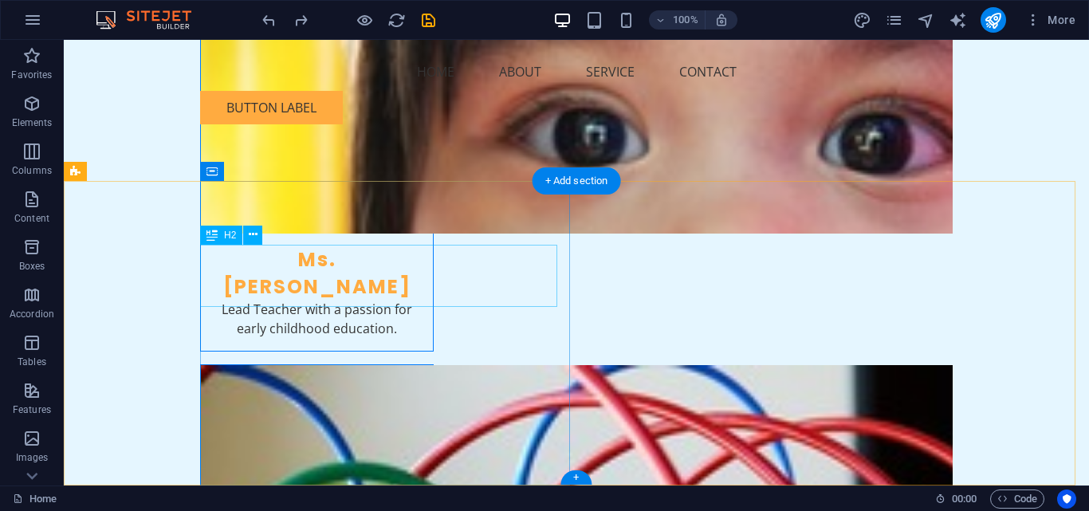
scroll to position [3240, 0]
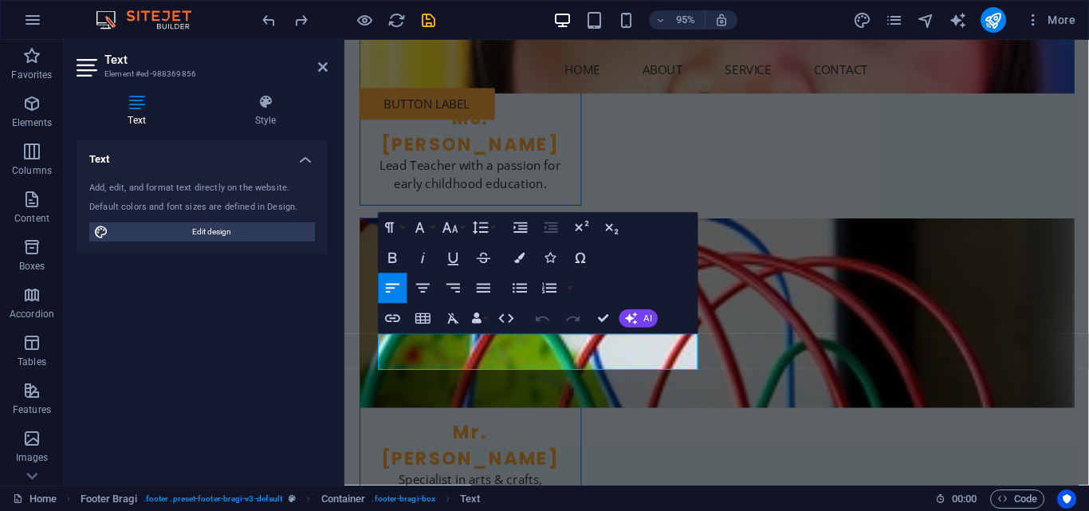
scroll to position [3169, 0]
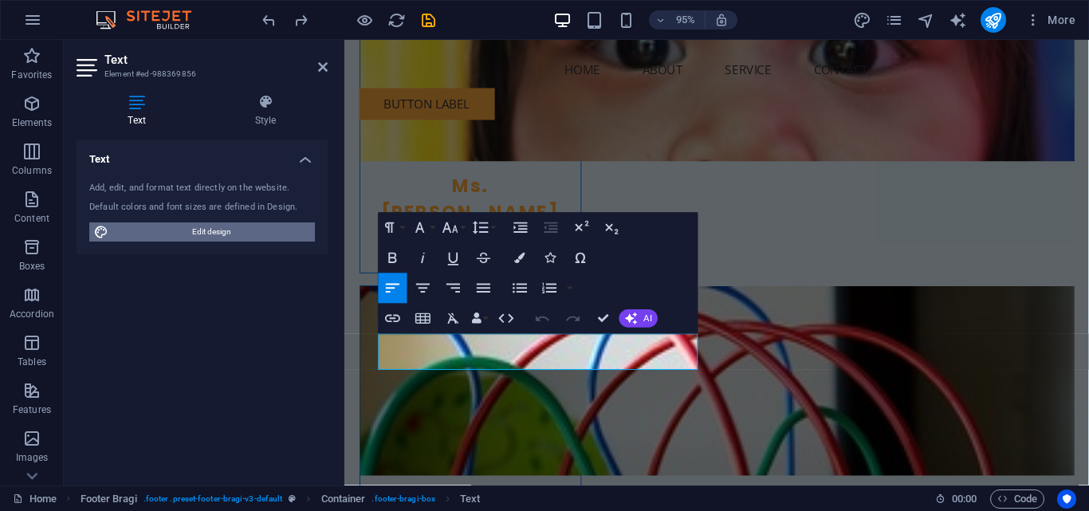
click at [197, 234] on span "Edit design" at bounding box center [211, 231] width 197 height 19
select select "px"
select select "200"
select select "px"
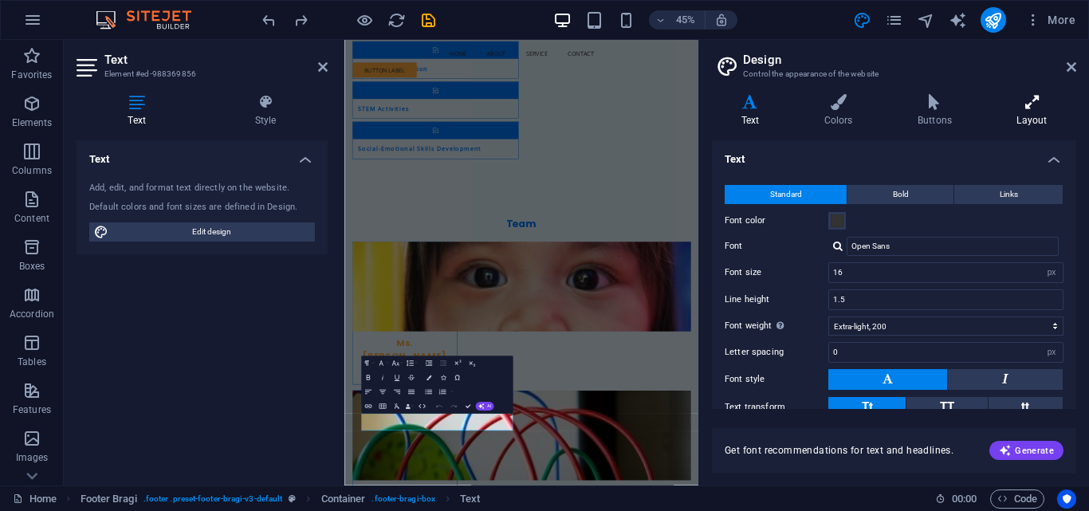
scroll to position [0, 0]
click at [944, 115] on h4 "Buttons" at bounding box center [937, 110] width 99 height 33
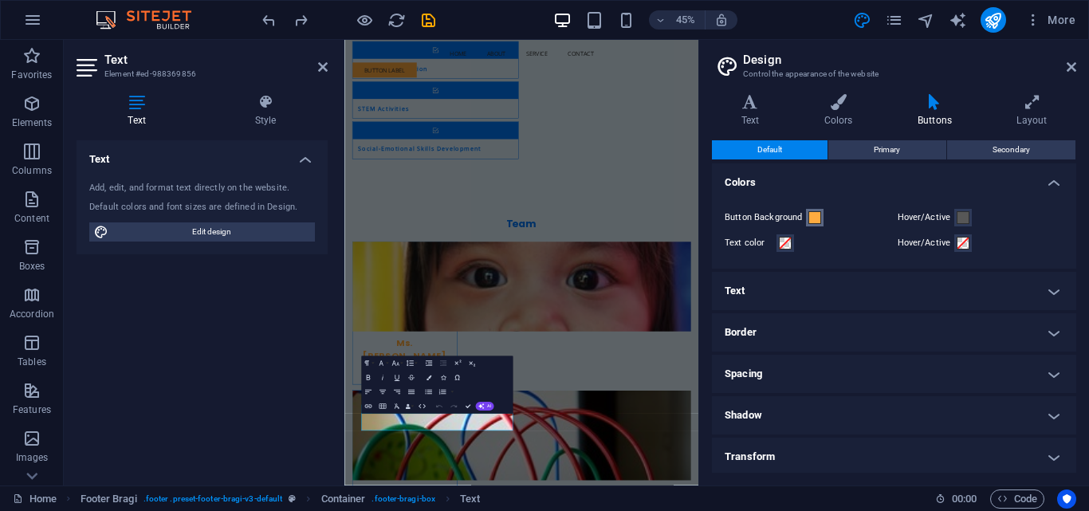
click at [812, 218] on span at bounding box center [814, 217] width 13 height 13
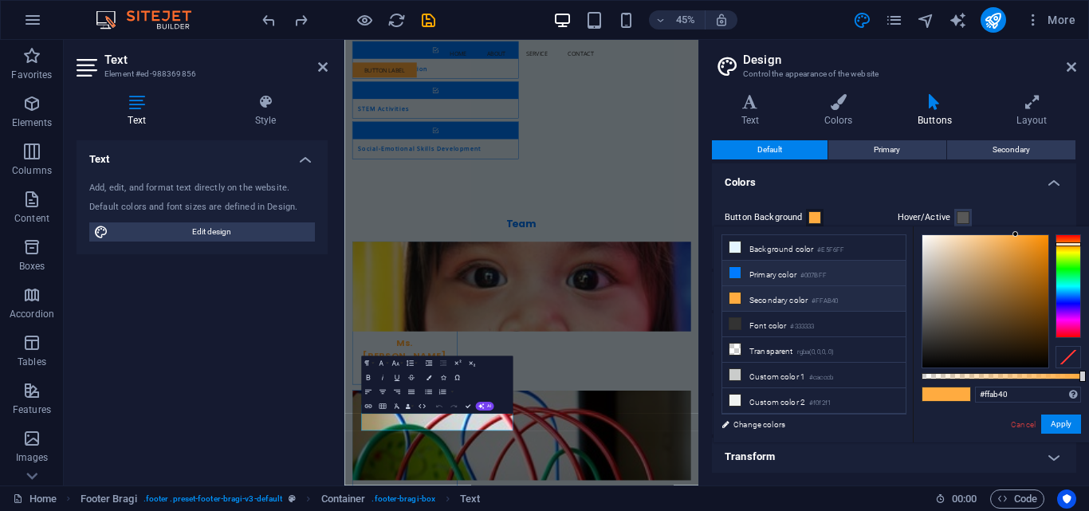
click at [801, 277] on li "Primary color #007BFF" at bounding box center [813, 274] width 183 height 26
type input "#007bff"
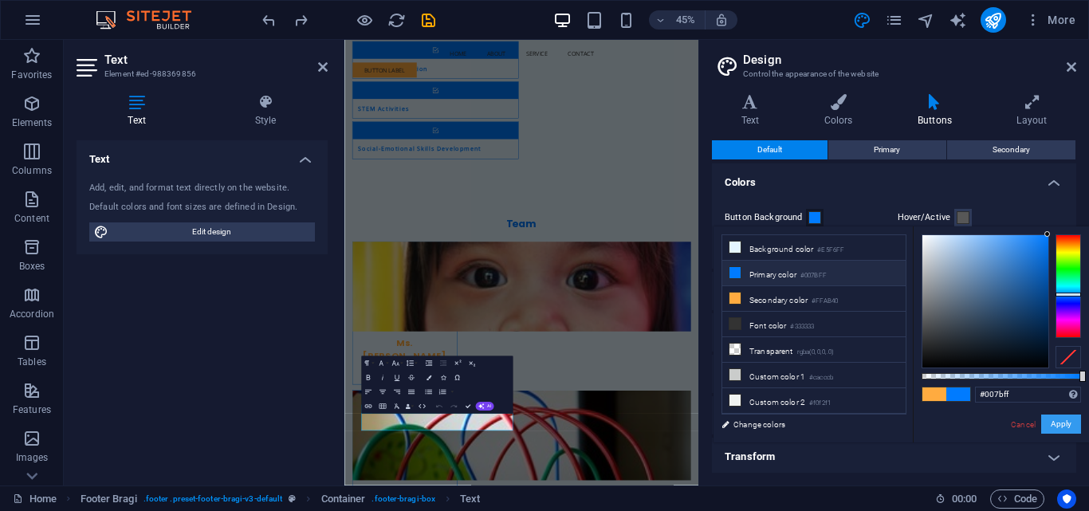
click at [1060, 427] on button "Apply" at bounding box center [1061, 424] width 40 height 19
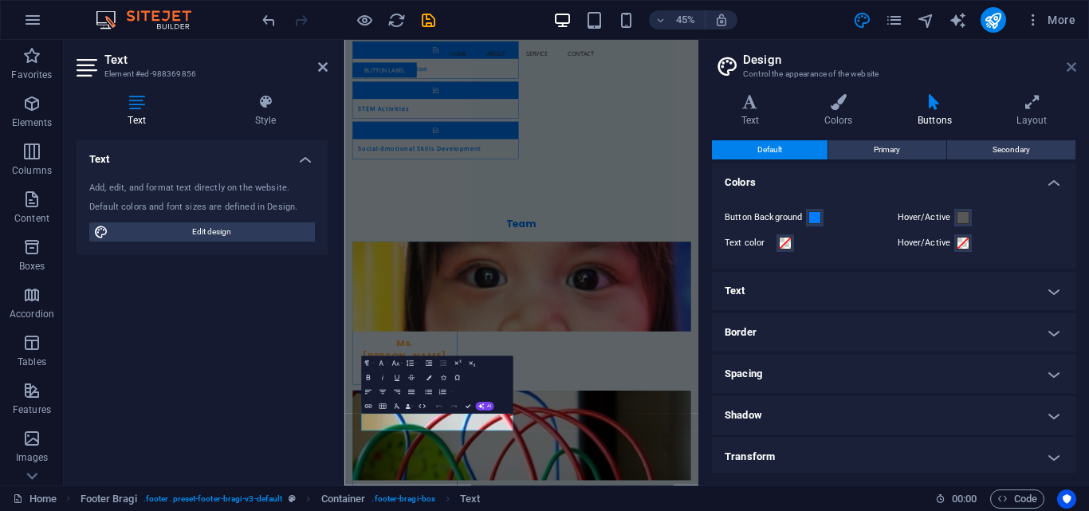
click at [1072, 65] on icon at bounding box center [1072, 67] width 10 height 13
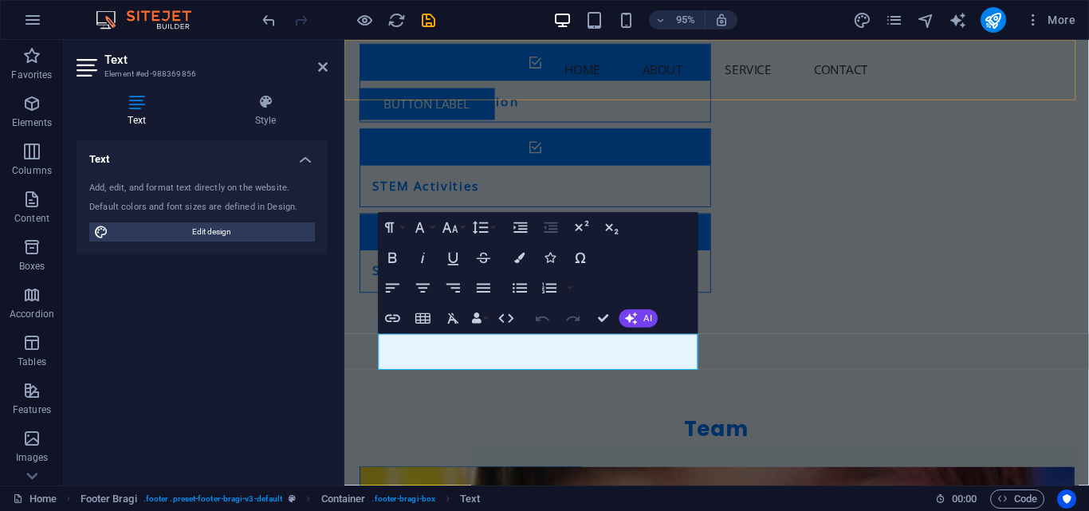
scroll to position [3169, 0]
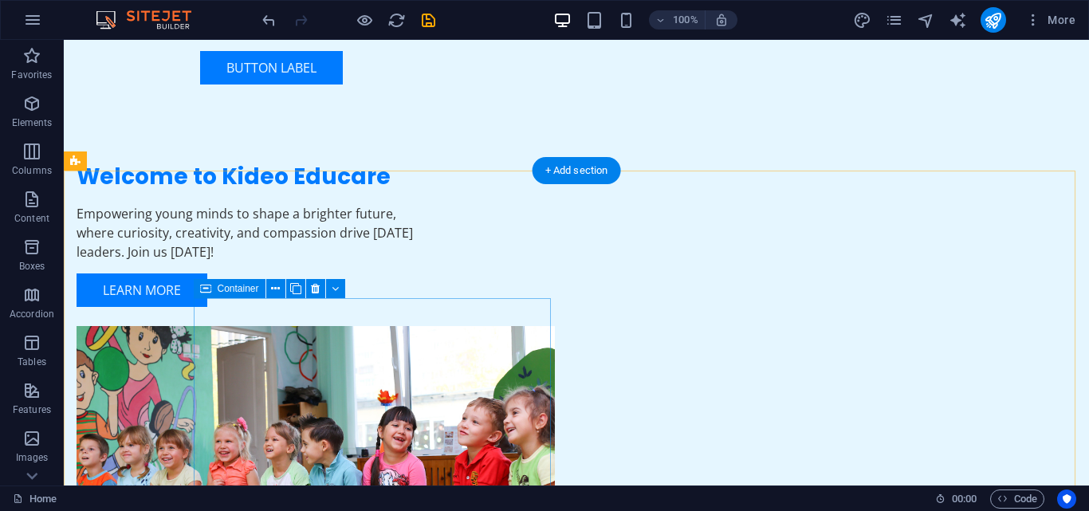
scroll to position [0, 0]
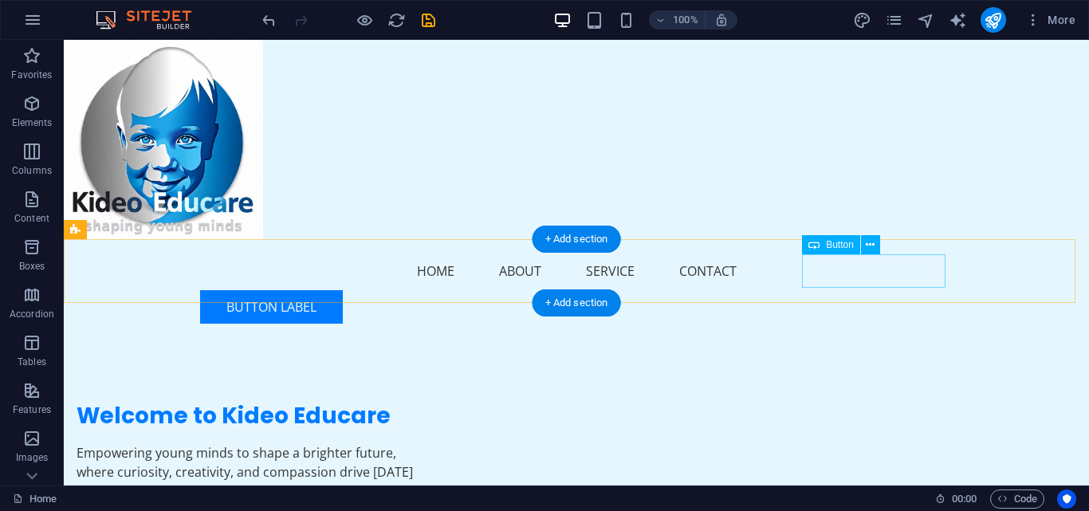
click at [820, 290] on div "Button label" at bounding box center [576, 306] width 753 height 33
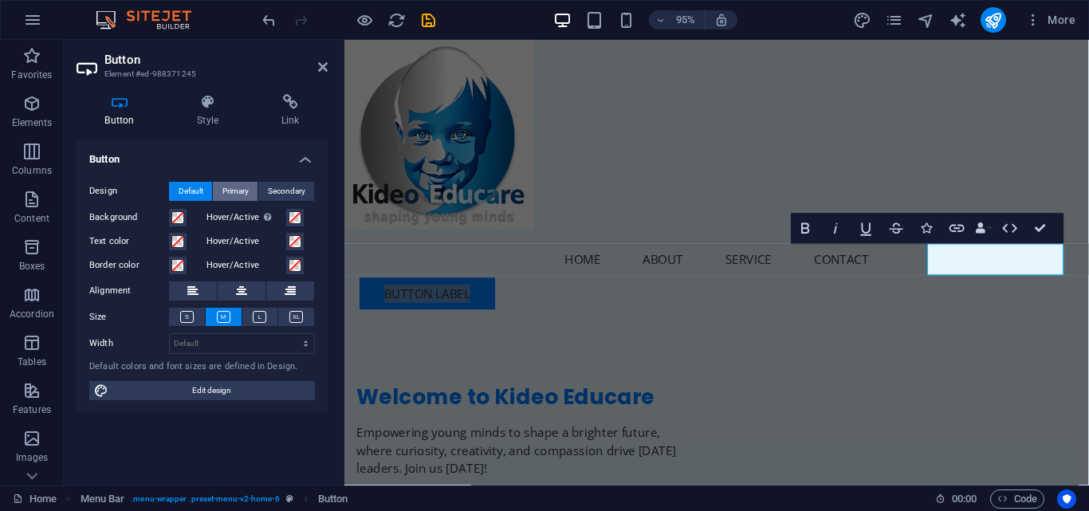
click at [237, 191] on span "Primary" at bounding box center [235, 191] width 26 height 19
click at [271, 20] on icon "undo" at bounding box center [269, 20] width 18 height 18
click at [319, 71] on icon at bounding box center [323, 67] width 10 height 13
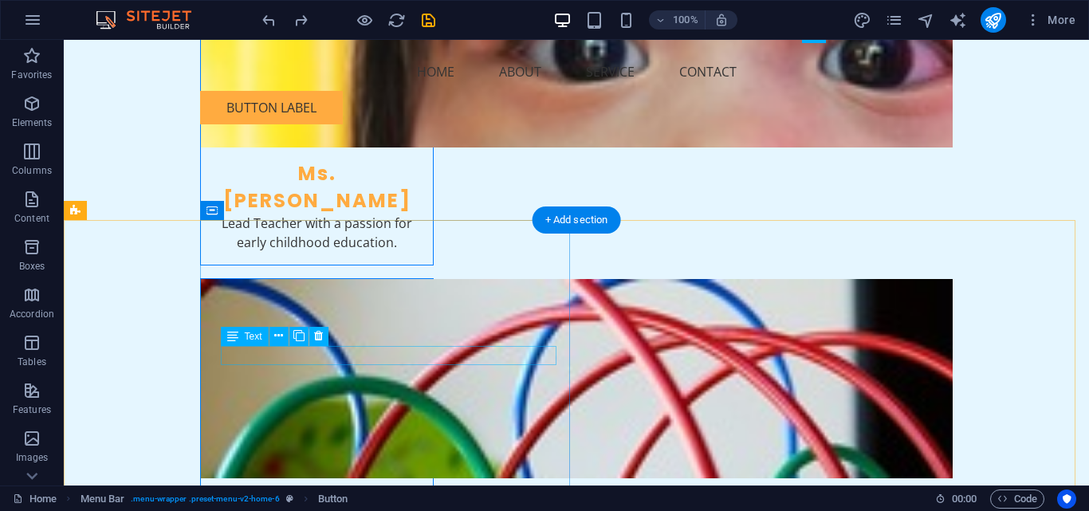
scroll to position [3240, 0]
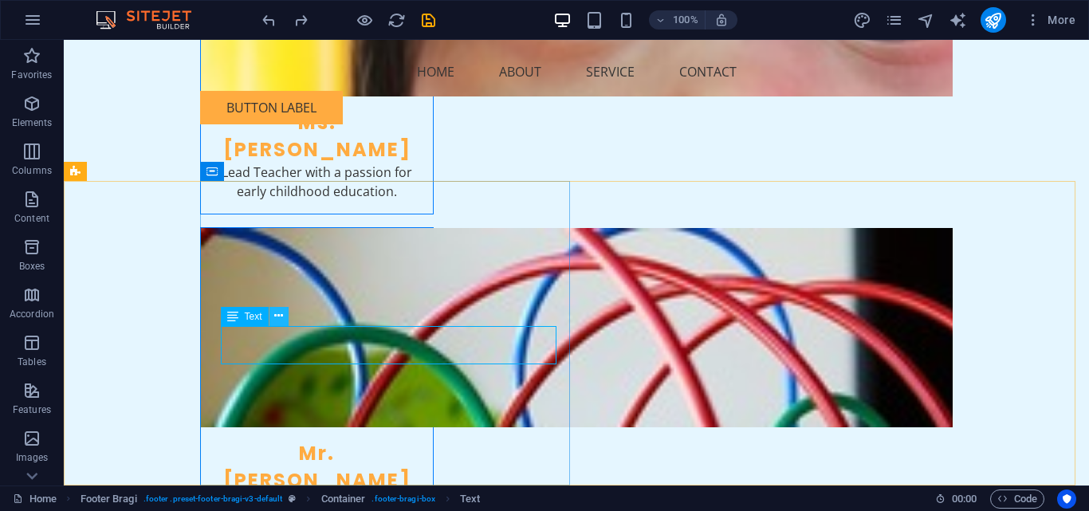
click at [277, 314] on icon at bounding box center [278, 316] width 9 height 17
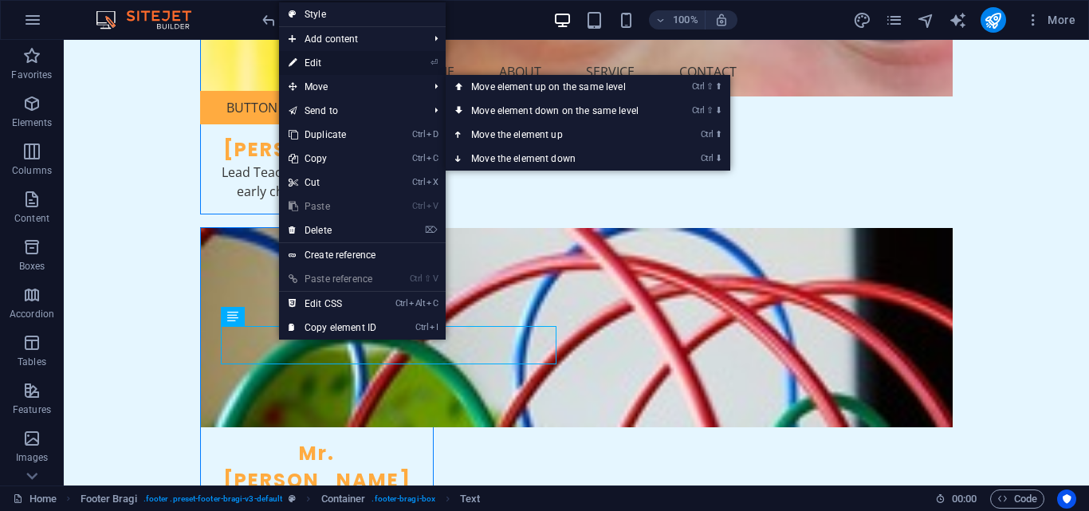
click at [313, 61] on link "⏎ Edit" at bounding box center [332, 63] width 107 height 24
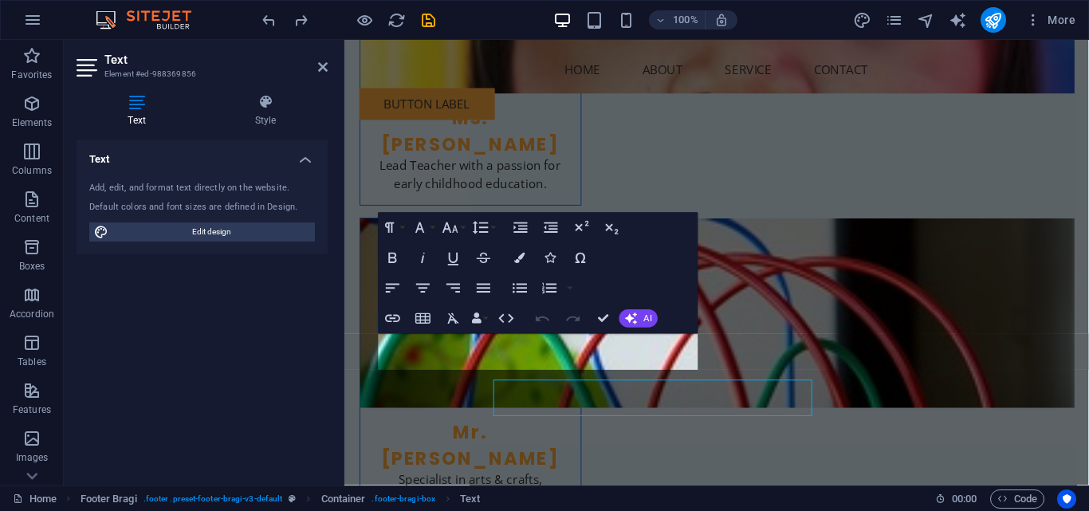
scroll to position [3169, 0]
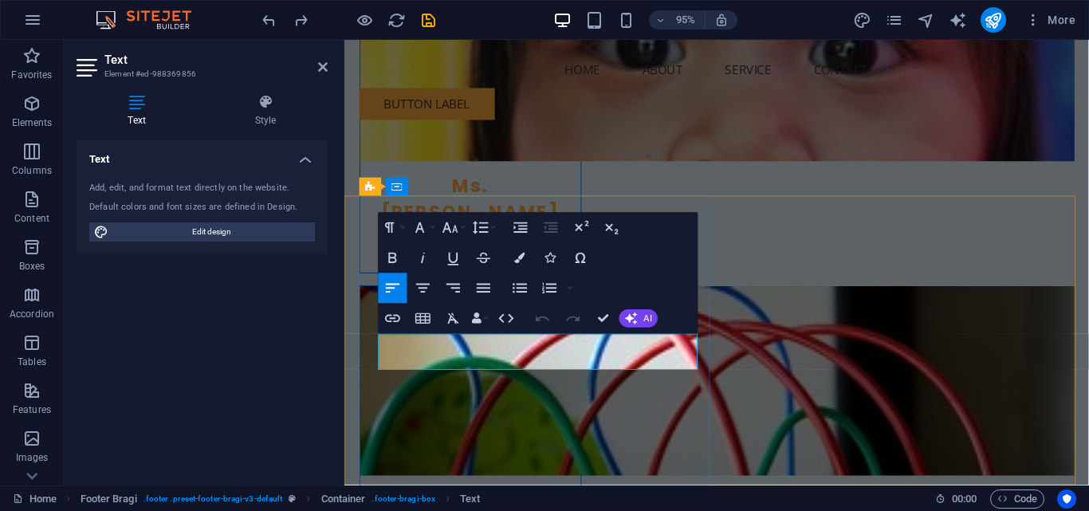
drag, startPoint x: 498, startPoint y: 377, endPoint x: 350, endPoint y: 339, distance: 152.4
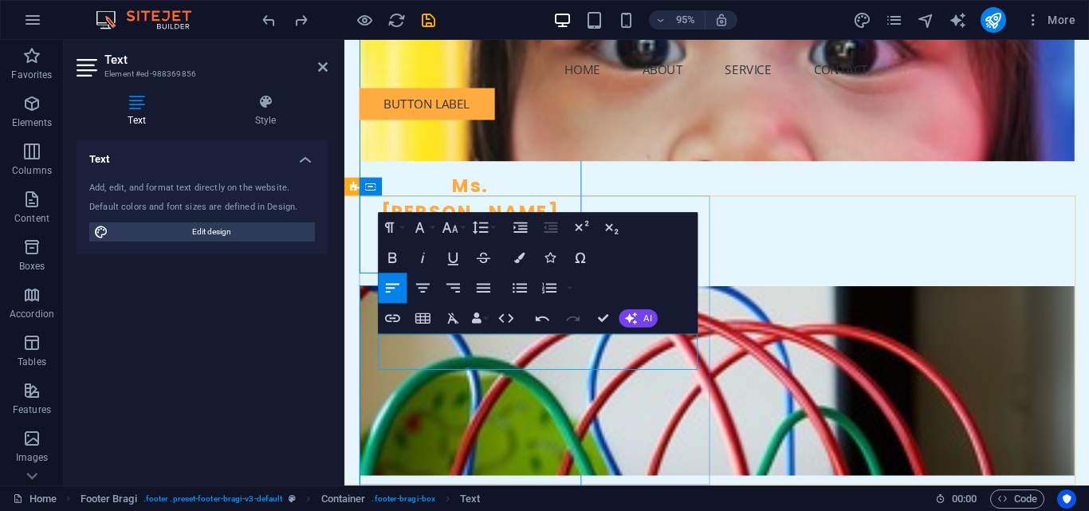
drag, startPoint x: 509, startPoint y: 360, endPoint x: 437, endPoint y: 367, distance: 72.8
drag, startPoint x: 491, startPoint y: 356, endPoint x: 439, endPoint y: 355, distance: 51.9
drag, startPoint x: 443, startPoint y: 378, endPoint x: 471, endPoint y: 376, distance: 28.0
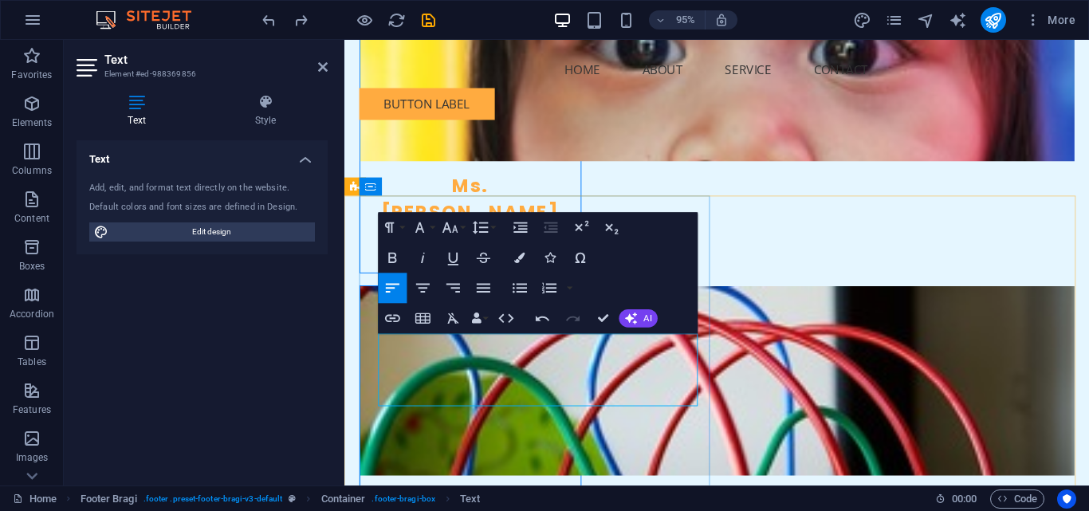
drag, startPoint x: 386, startPoint y: 373, endPoint x: 471, endPoint y: 371, distance: 85.3
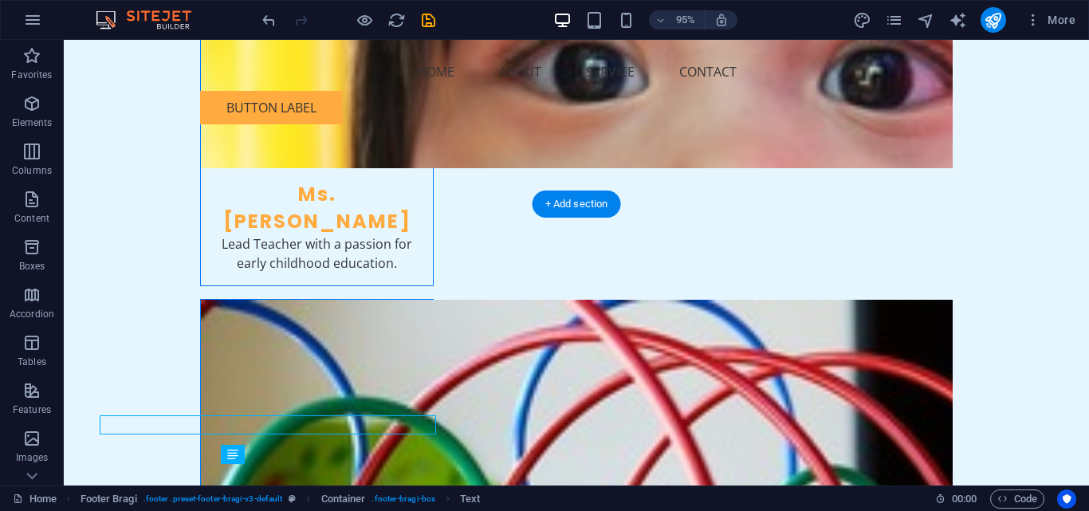
scroll to position [3217, 0]
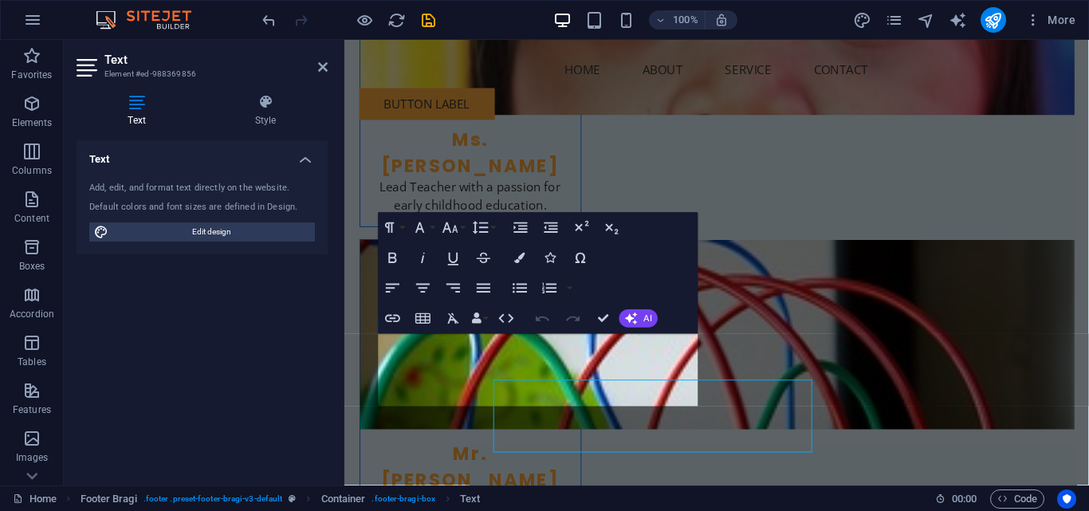
scroll to position [3169, 0]
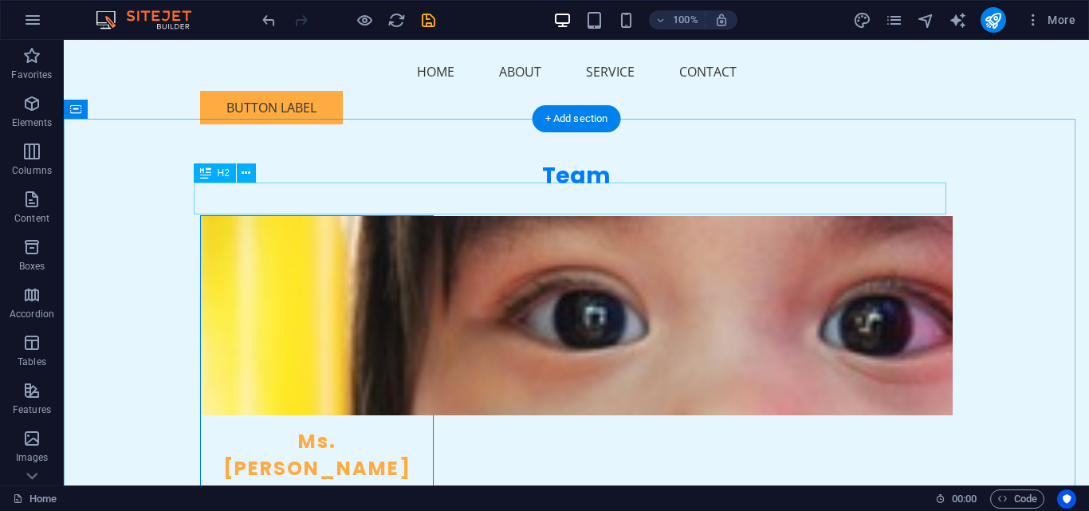
scroll to position [2861, 0]
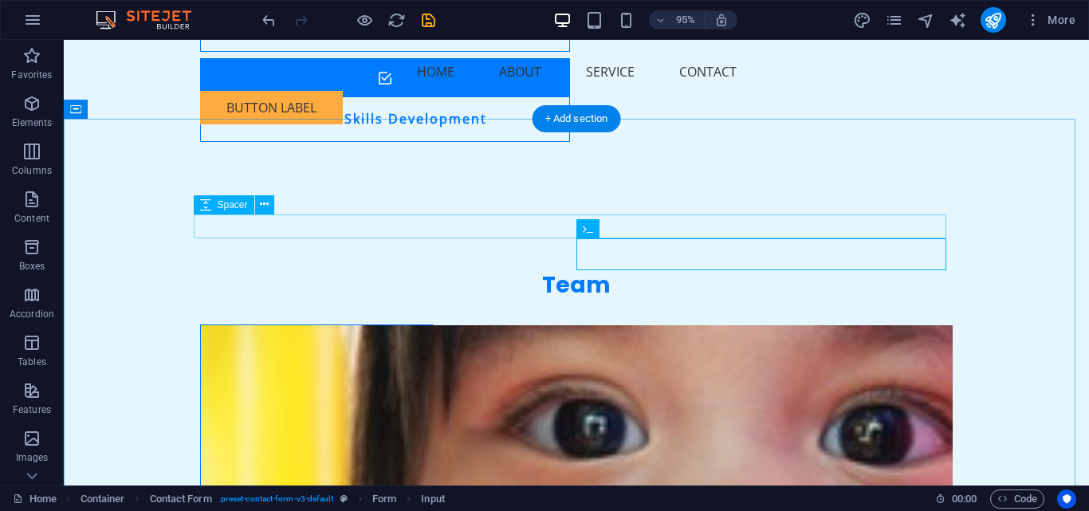
scroll to position [2861, 0]
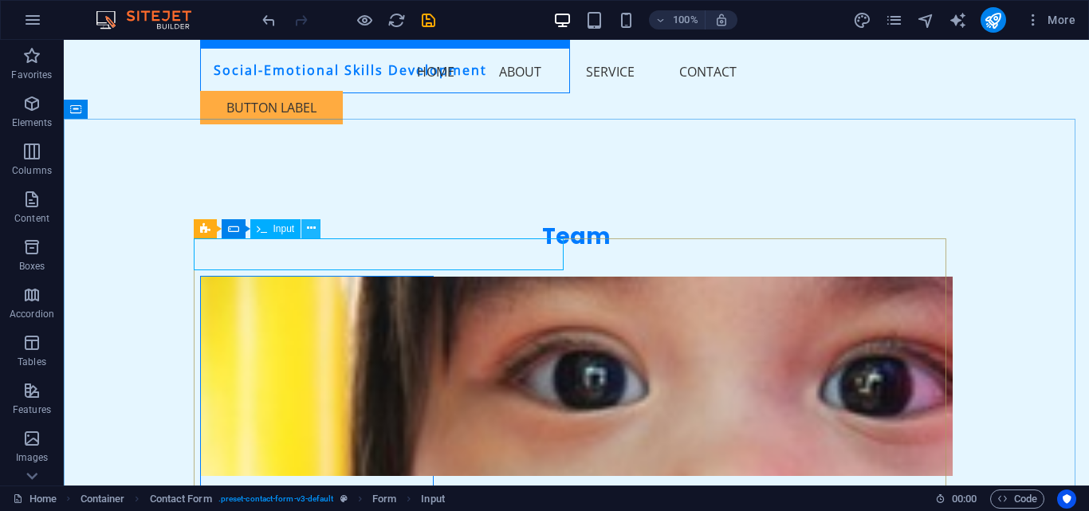
click at [309, 234] on icon at bounding box center [311, 228] width 9 height 17
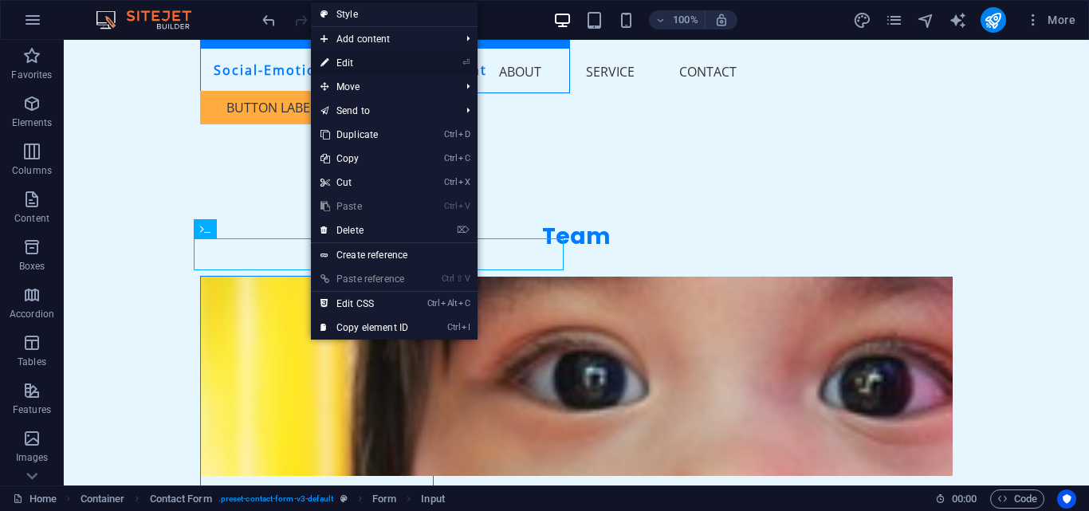
click at [373, 61] on link "⏎ Edit" at bounding box center [364, 63] width 107 height 24
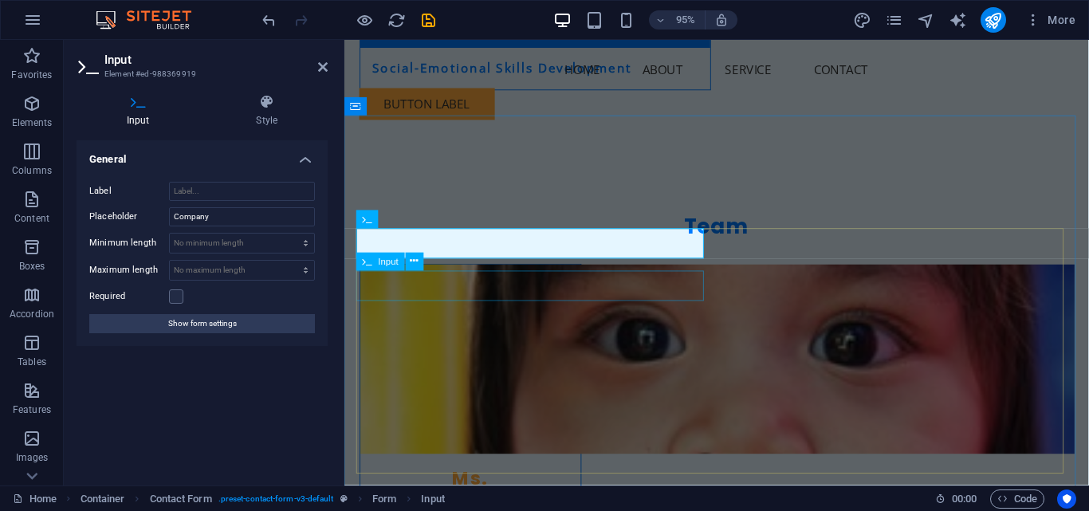
scroll to position [2812, 0]
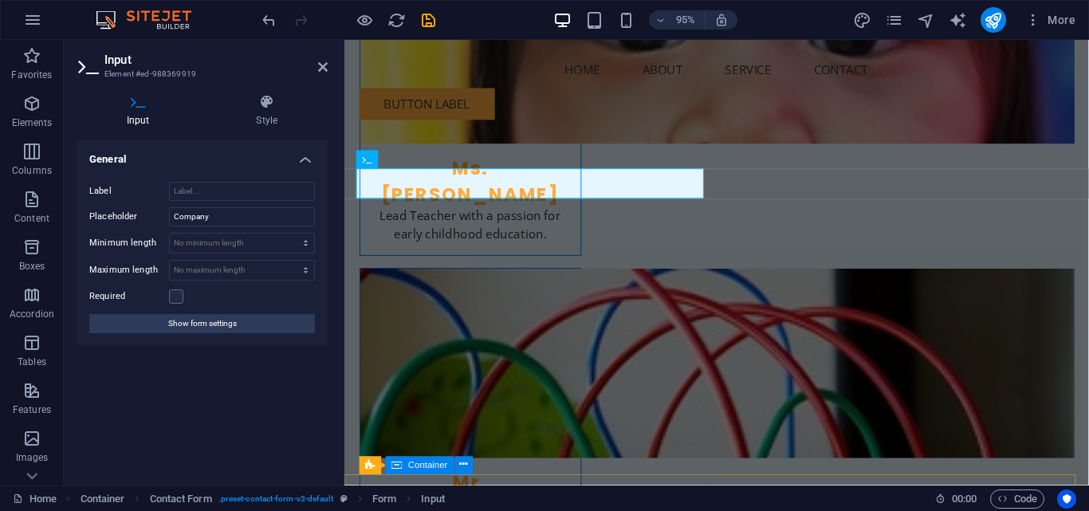
scroll to position [2869, 0]
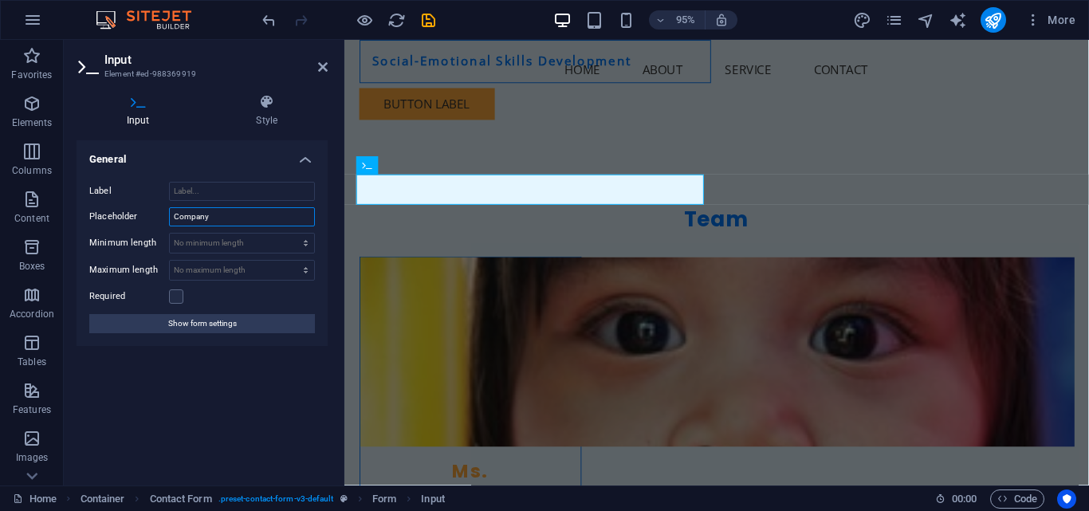
drag, startPoint x: 269, startPoint y: 216, endPoint x: 180, endPoint y: 225, distance: 89.7
click at [180, 225] on input "Company" at bounding box center [242, 216] width 146 height 19
type input "C"
type input "Age"
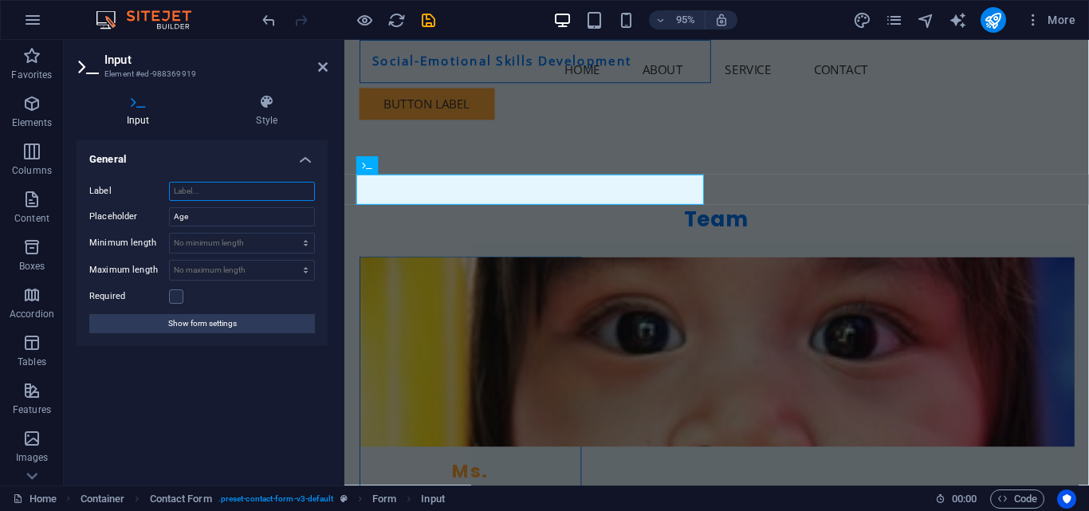
click at [210, 194] on input "Label" at bounding box center [242, 191] width 146 height 19
click at [207, 224] on input "Age" at bounding box center [242, 216] width 146 height 19
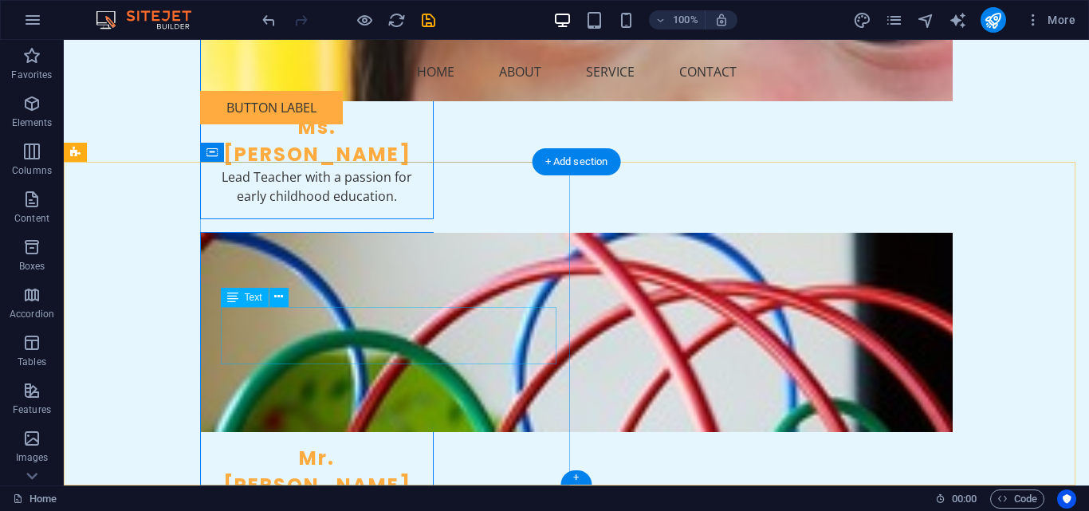
scroll to position [3259, 0]
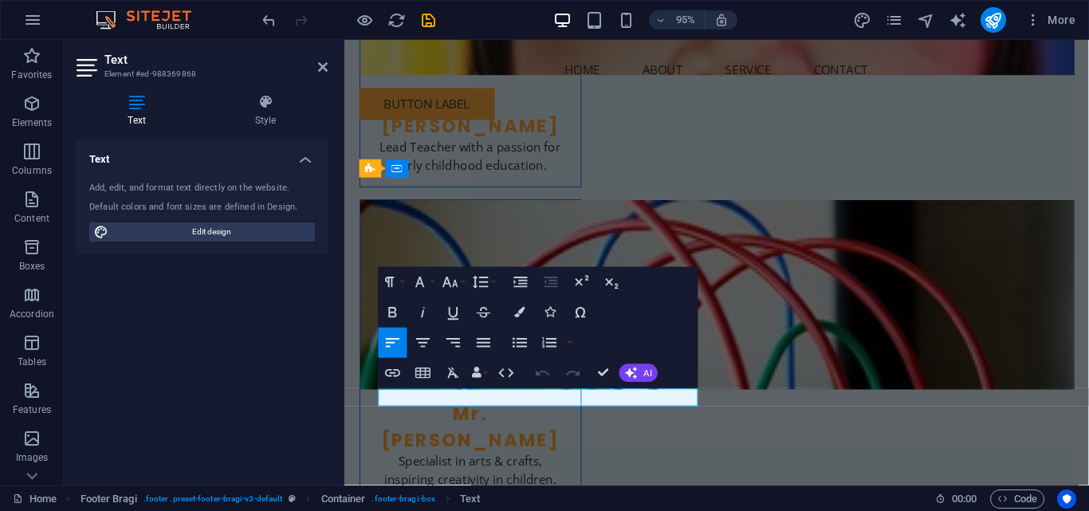
scroll to position [3188, 0]
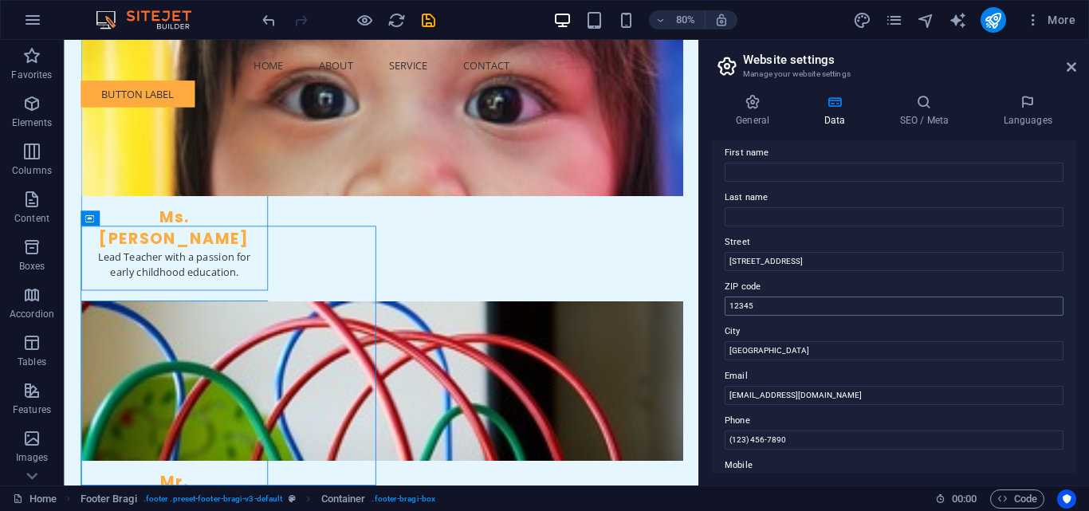
scroll to position [159, 0]
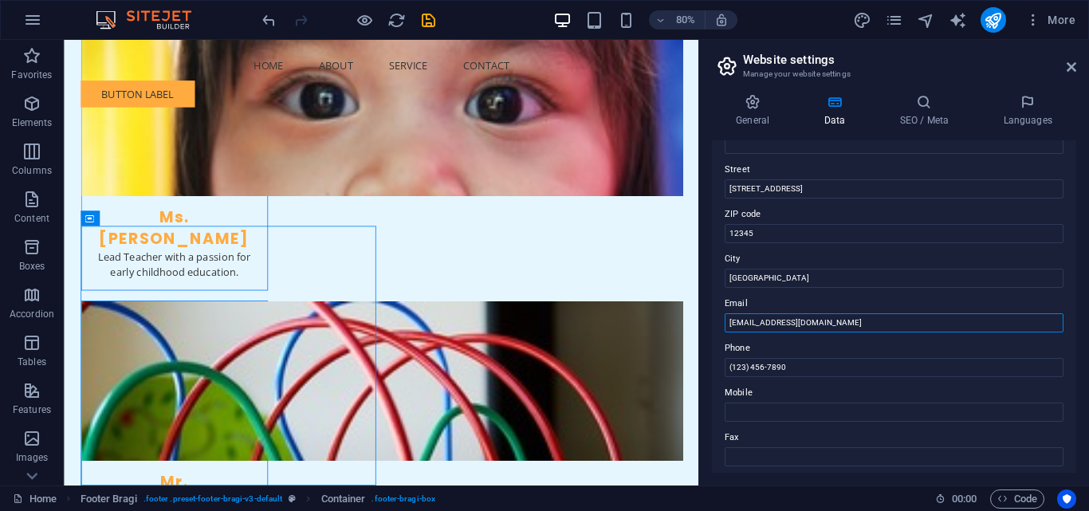
click at [824, 321] on input "info@kideoeducare.com" at bounding box center [894, 322] width 339 height 19
type input "info@kideoeducare.co.za"
drag, startPoint x: 769, startPoint y: 280, endPoint x: 721, endPoint y: 275, distance: 48.1
click at [721, 275] on div "Contact data for this website. This can be used everywhere on the website and w…" at bounding box center [894, 306] width 364 height 332
drag, startPoint x: 820, startPoint y: 273, endPoint x: 835, endPoint y: 301, distance: 30.7
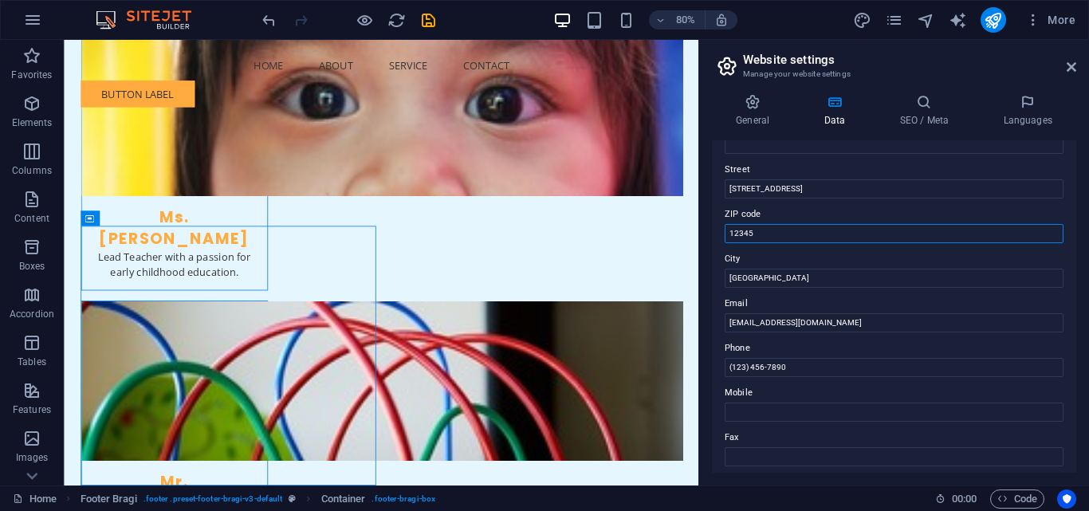
click at [809, 232] on input "12345" at bounding box center [894, 233] width 339 height 19
type input "1"
type input "7785"
drag, startPoint x: 867, startPoint y: 324, endPoint x: 835, endPoint y: 344, distance: 37.6
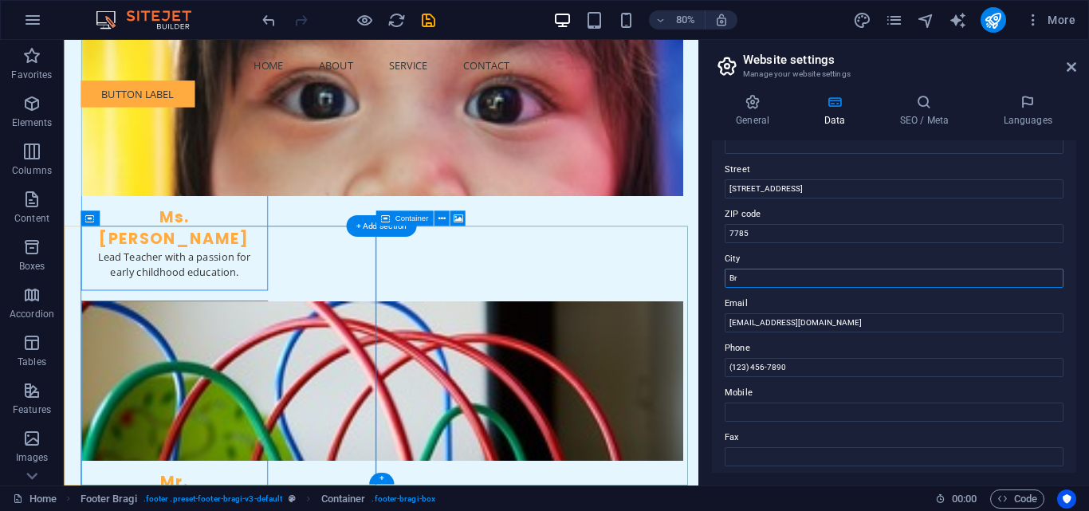
type input "B"
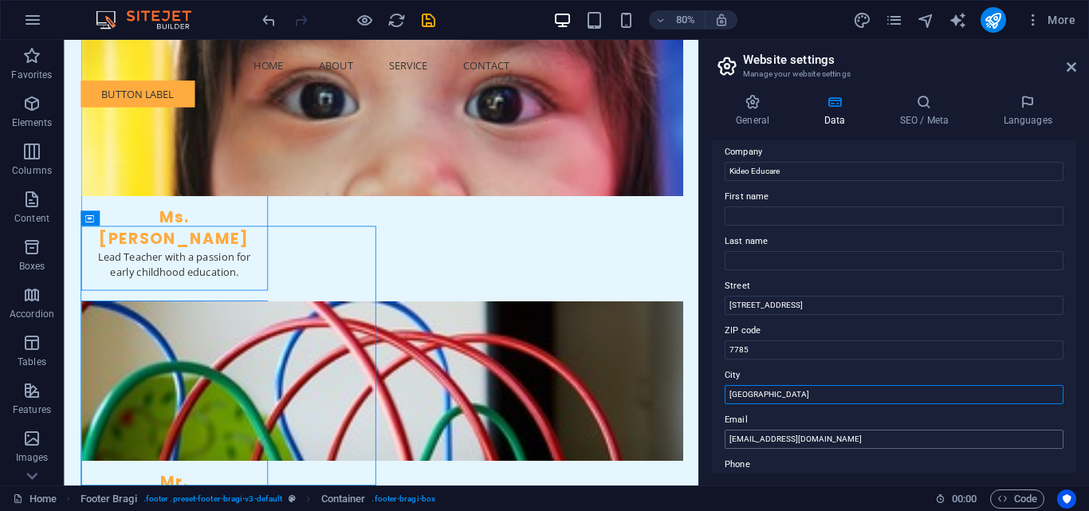
scroll to position [0, 0]
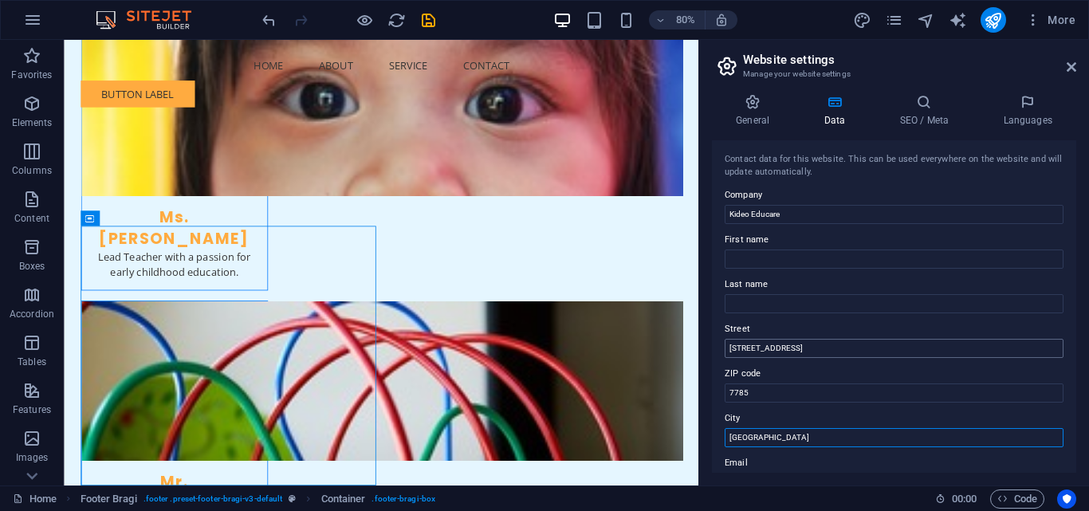
type input "Cape Town"
drag, startPoint x: 804, startPoint y: 356, endPoint x: 716, endPoint y: 356, distance: 87.7
click at [716, 356] on div "Contact data for this website. This can be used everywhere on the website and w…" at bounding box center [894, 306] width 364 height 332
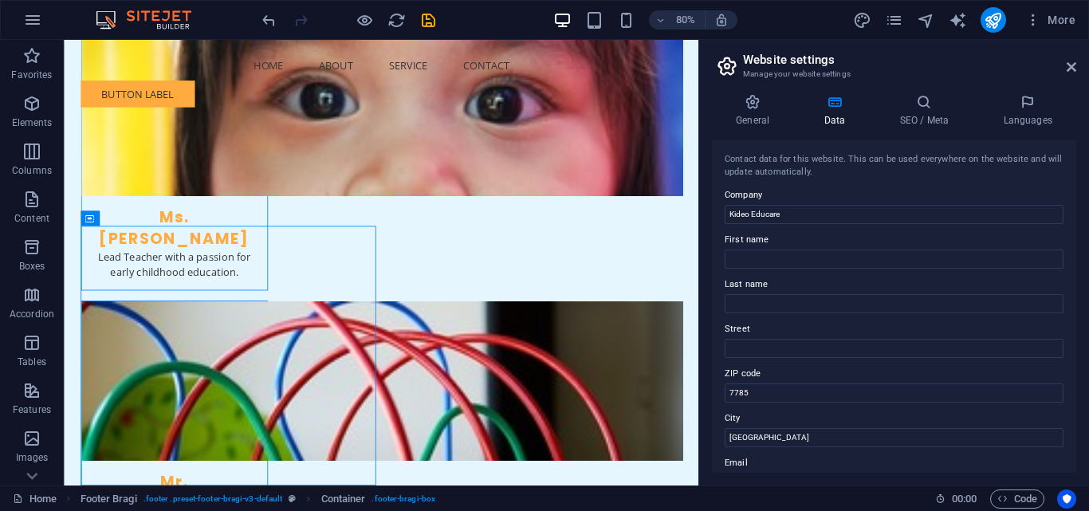
click at [872, 413] on label "City" at bounding box center [894, 418] width 339 height 19
click at [872, 428] on input "Cape Town" at bounding box center [894, 437] width 339 height 19
type input "Cape Town"
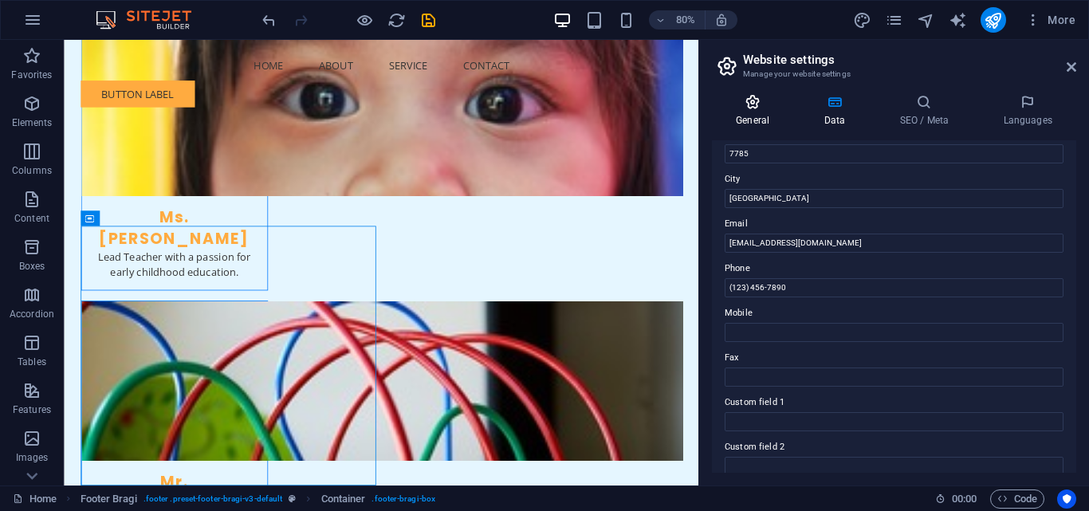
click at [723, 112] on h4 "General" at bounding box center [756, 110] width 88 height 33
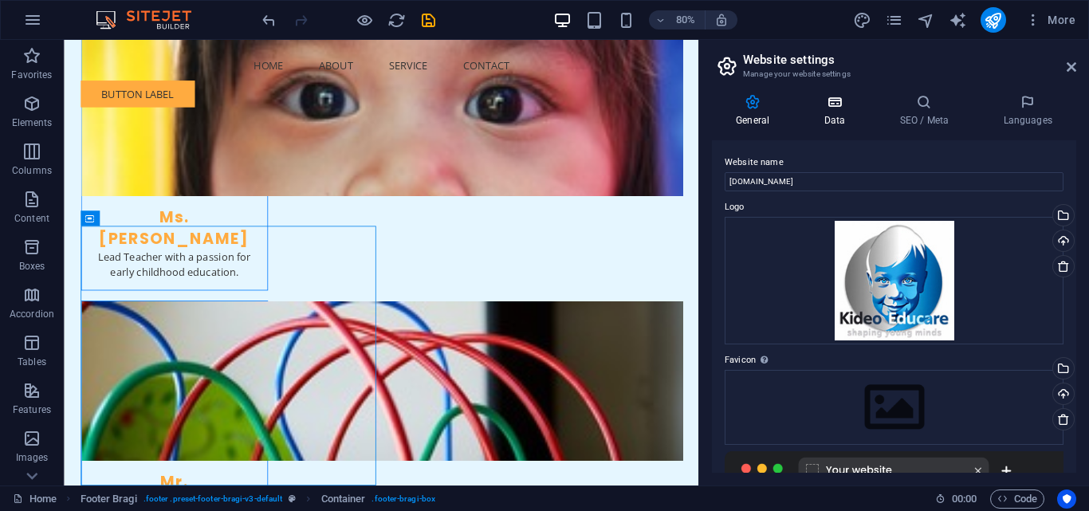
click at [846, 113] on h4 "Data" at bounding box center [838, 110] width 76 height 33
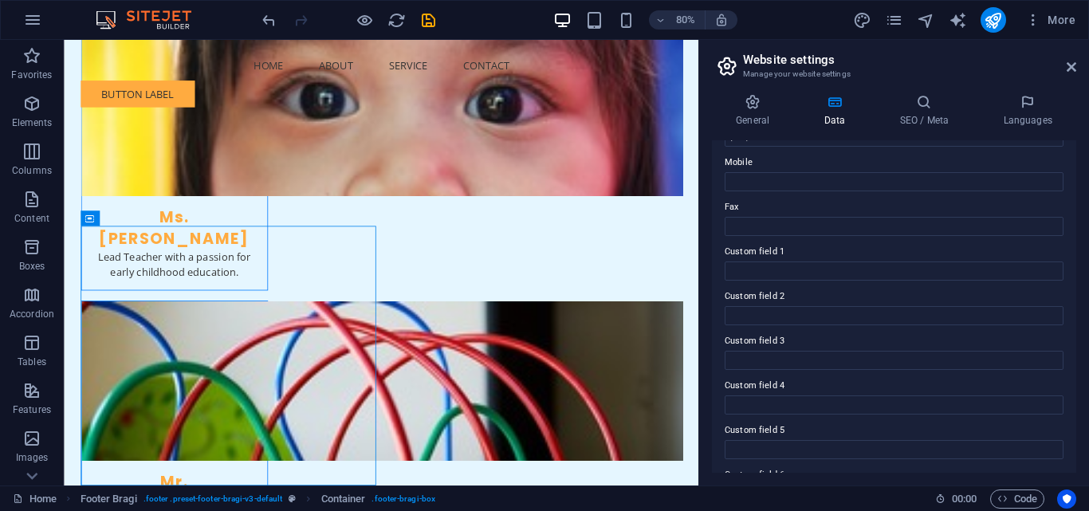
scroll to position [399, 0]
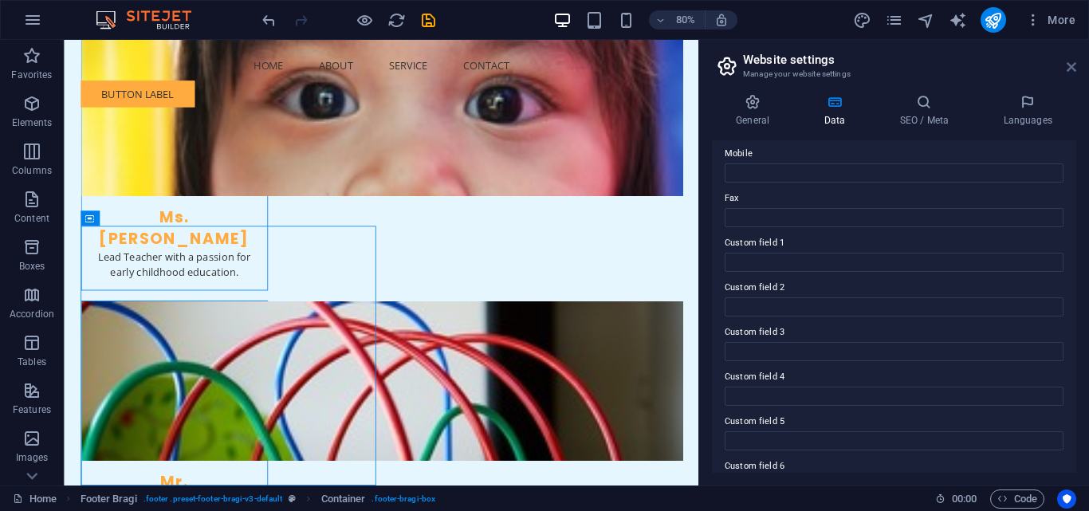
click at [1072, 64] on icon at bounding box center [1072, 67] width 10 height 13
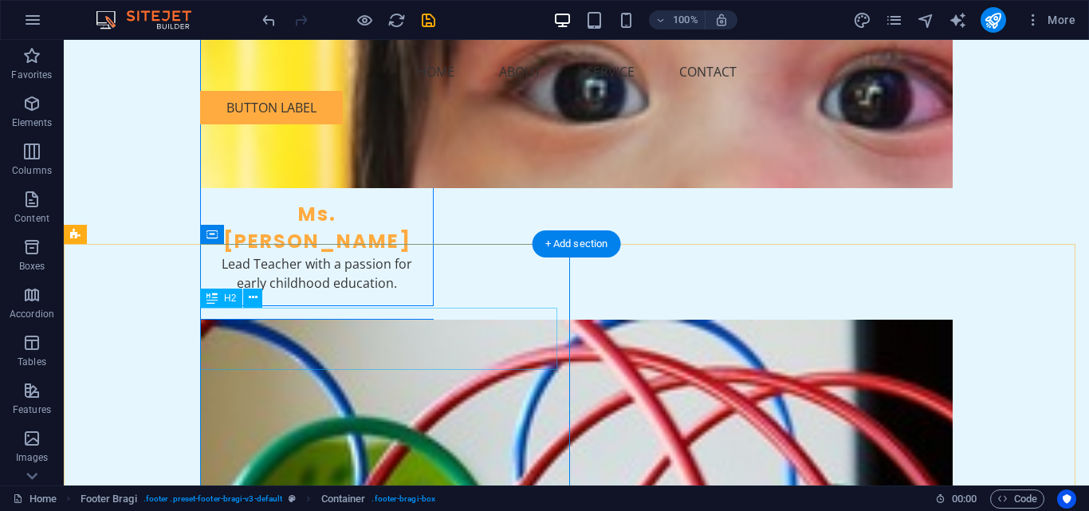
scroll to position [3259, 0]
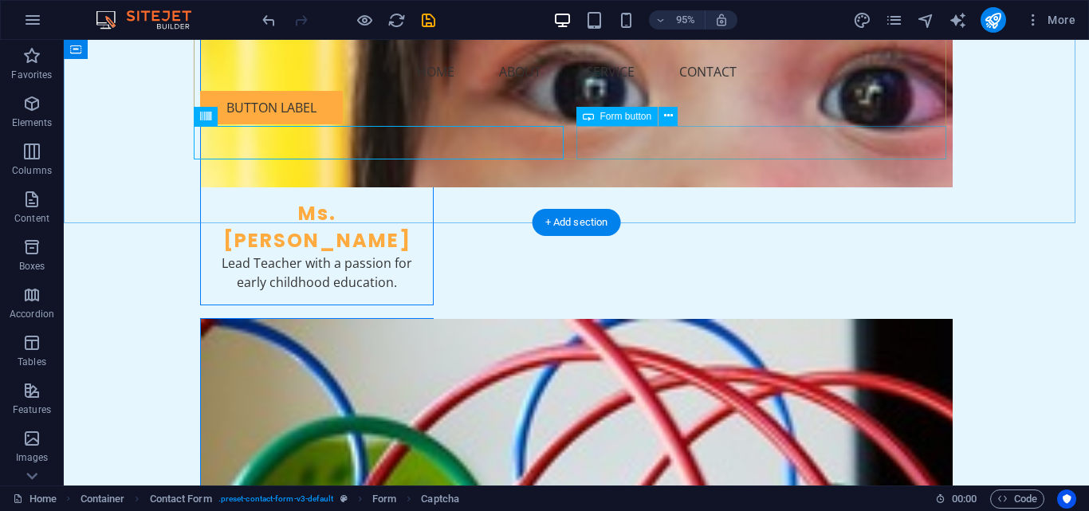
scroll to position [3198, 0]
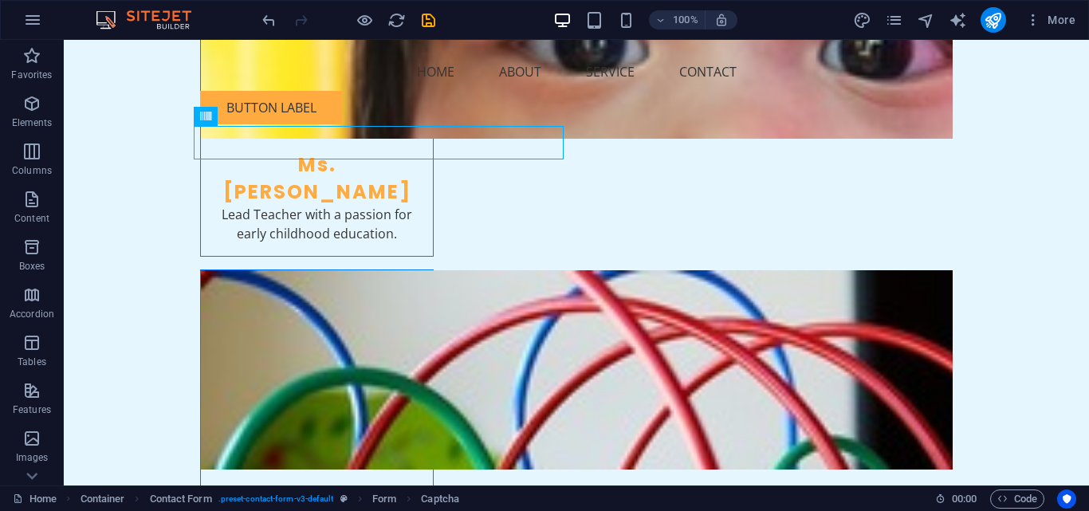
click at [439, 29] on div "100% More" at bounding box center [670, 20] width 823 height 26
click at [431, 20] on icon "save" at bounding box center [428, 20] width 18 height 18
checkbox input "false"
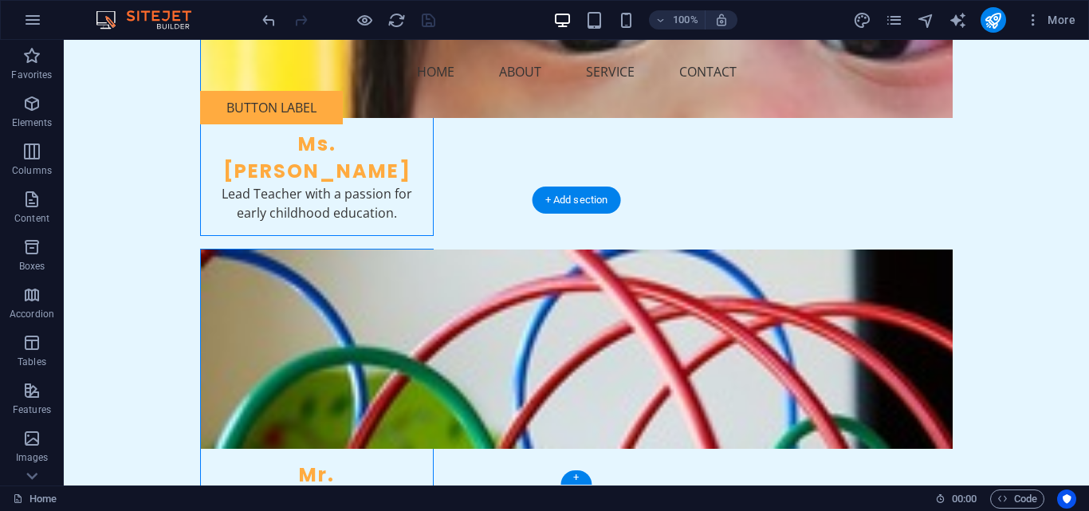
scroll to position [3221, 0]
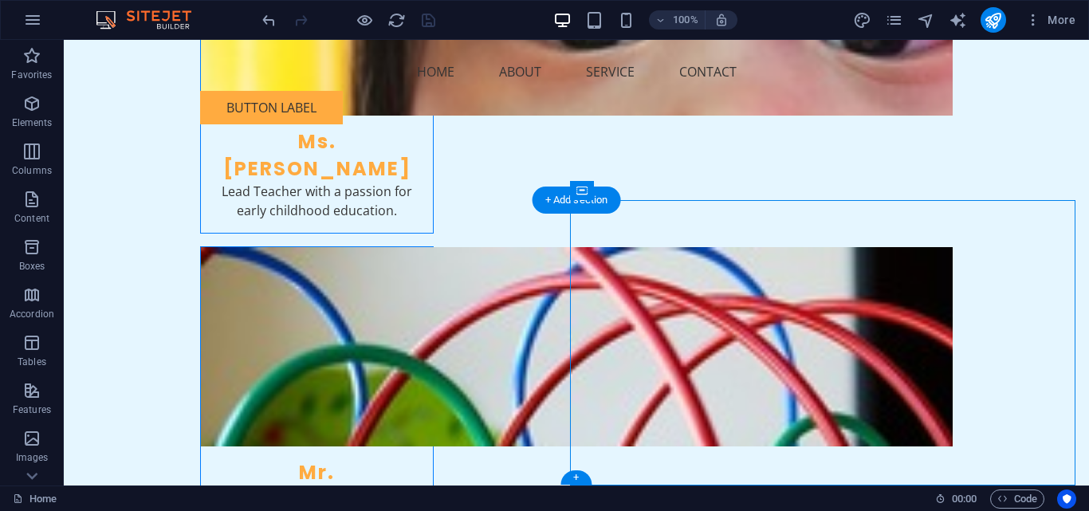
select select "px"
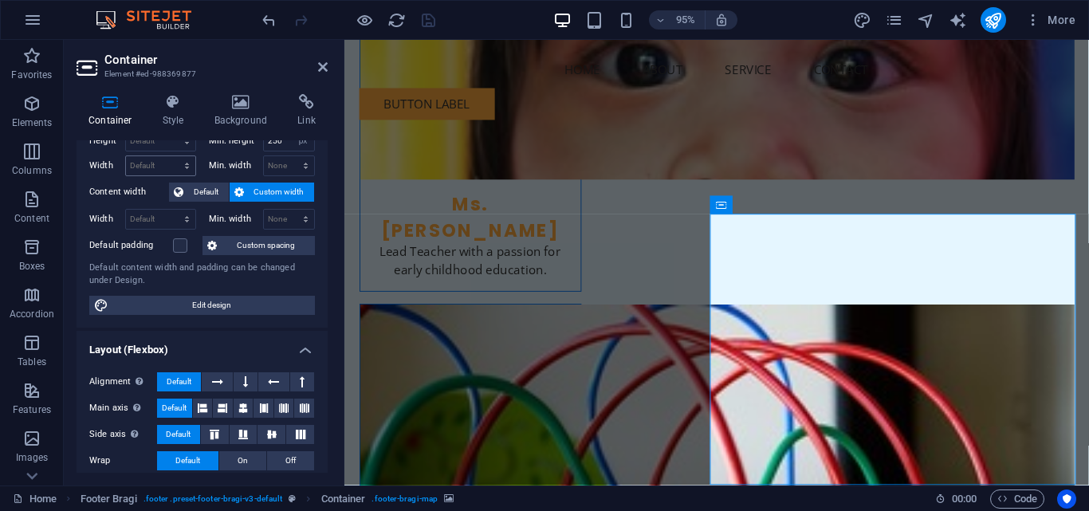
scroll to position [0, 0]
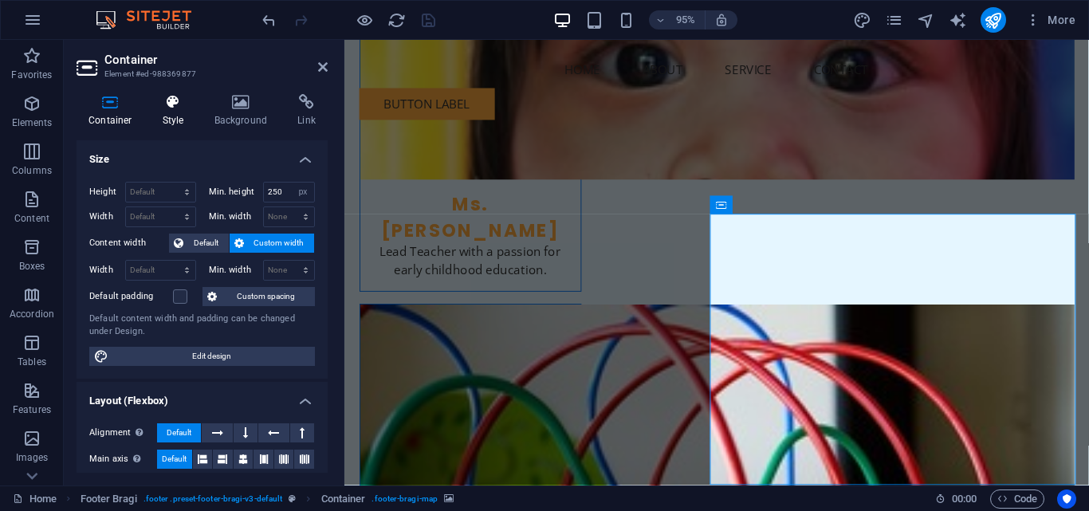
click at [171, 108] on icon at bounding box center [173, 102] width 45 height 16
